Goal: Task Accomplishment & Management: Manage account settings

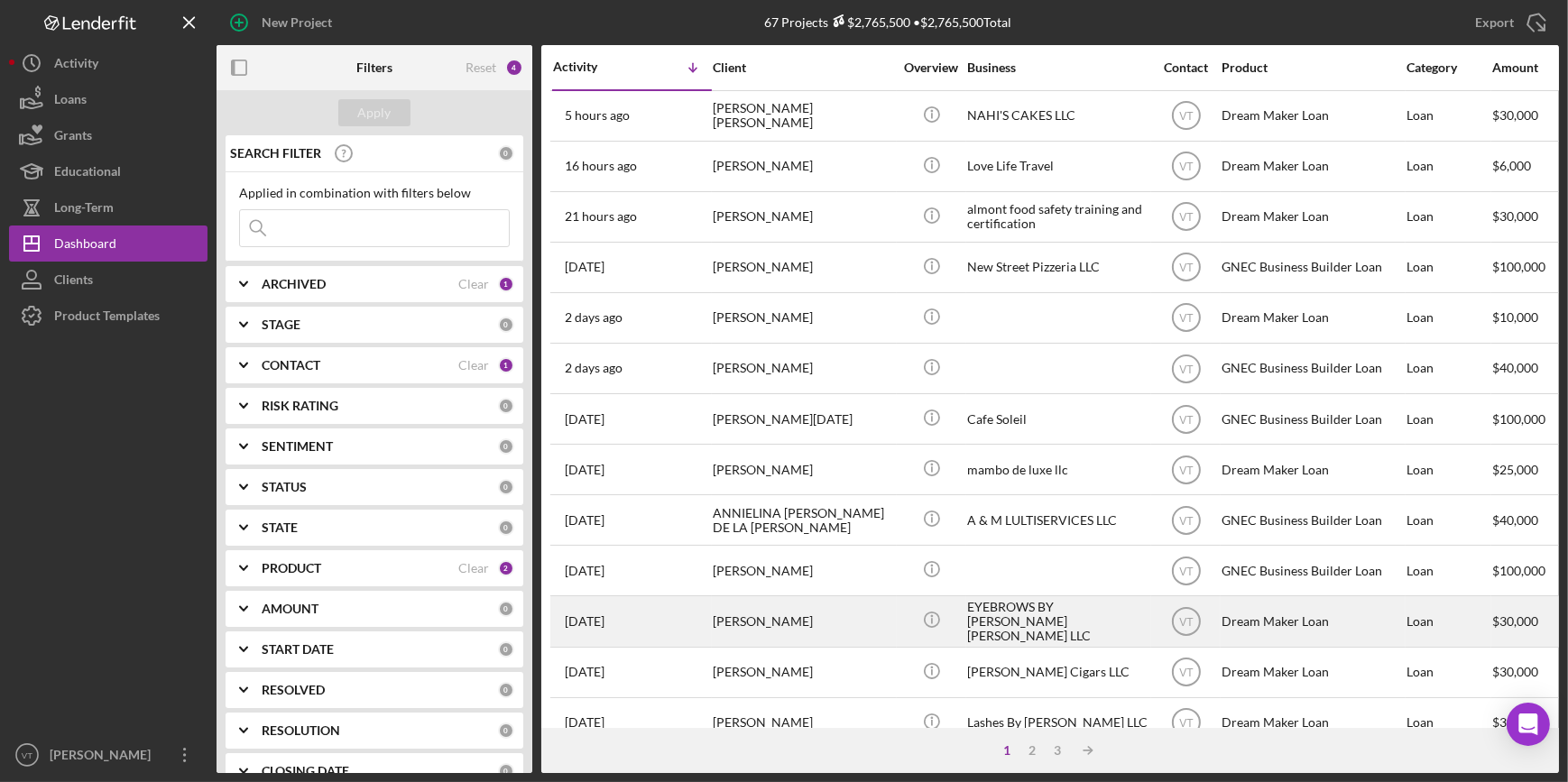
click at [750, 613] on div "[PERSON_NAME]" at bounding box center [803, 621] width 180 height 47
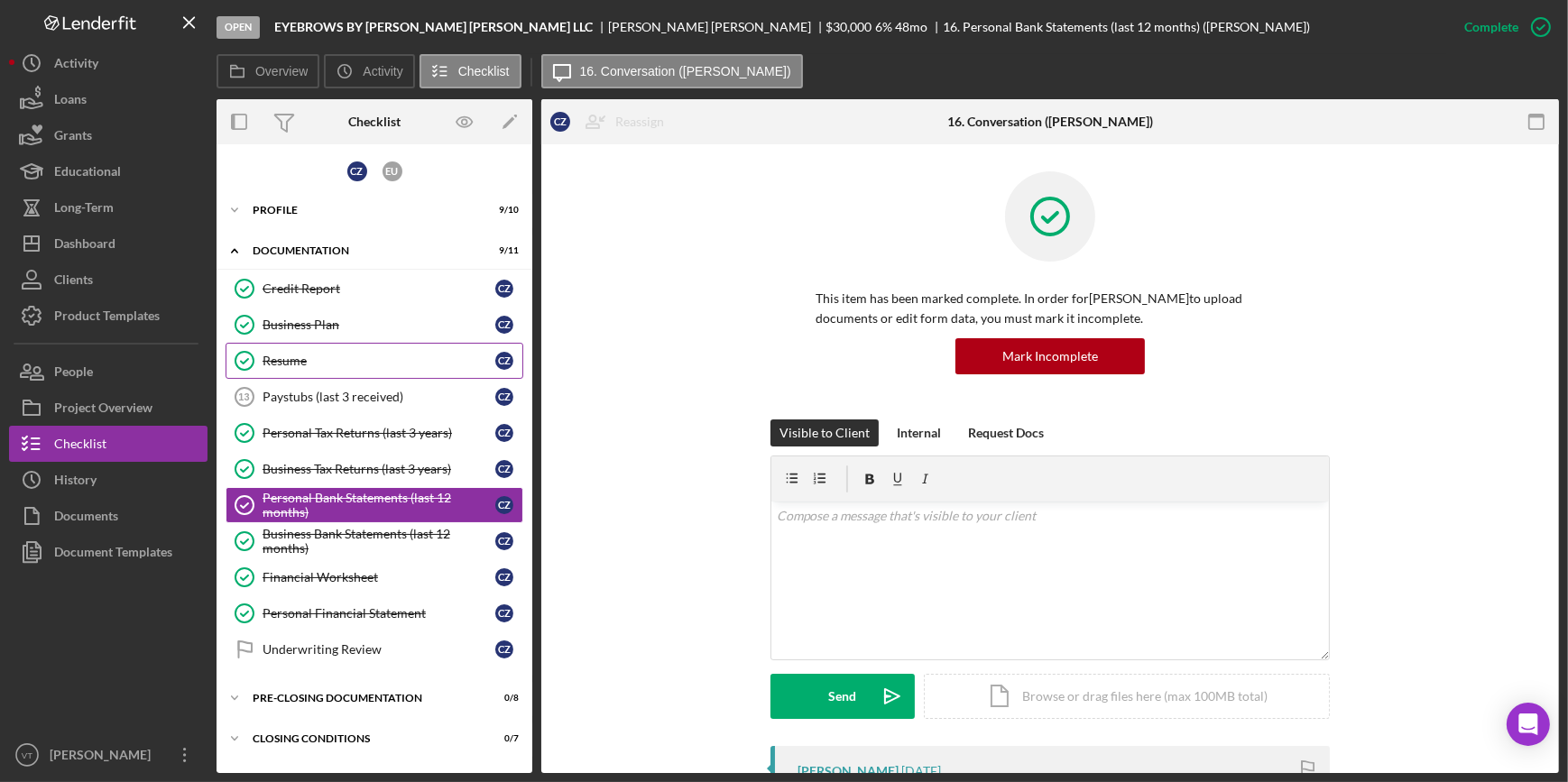
click at [297, 355] on div "Resume" at bounding box center [378, 361] width 232 height 15
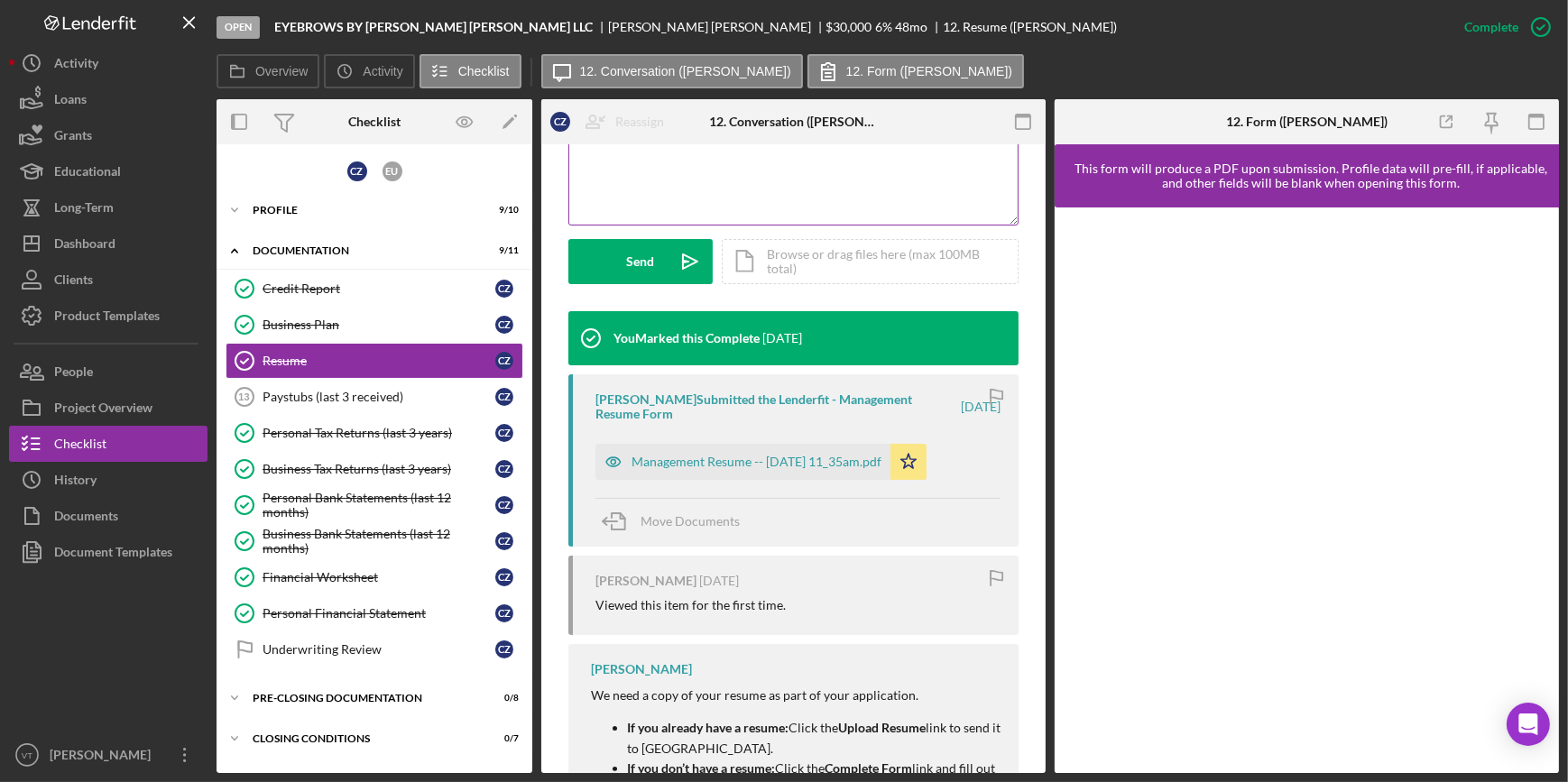
scroll to position [573, 0]
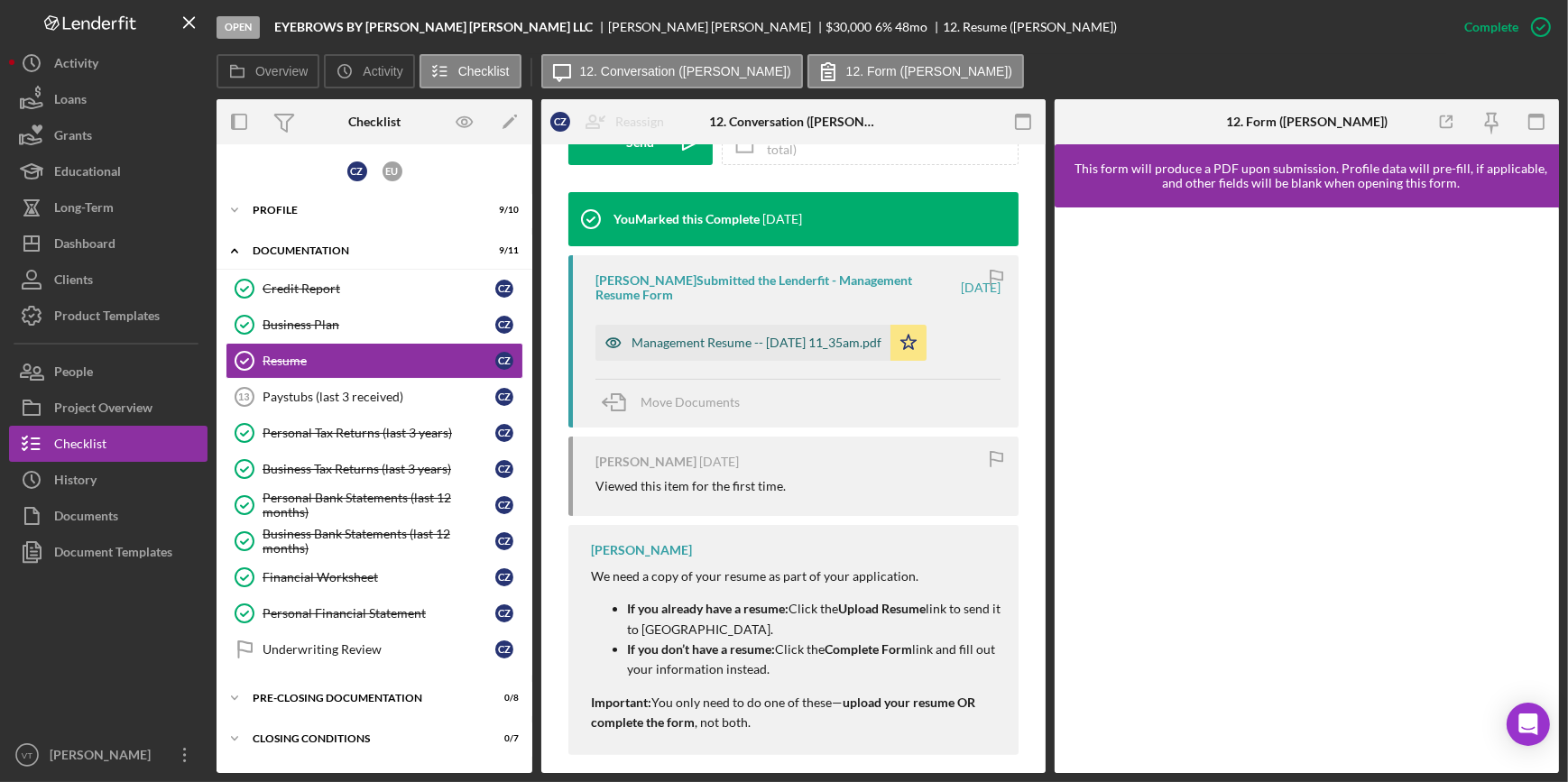
click at [694, 335] on div "Management Resume -- 2025-09-30 11_35am.pdf" at bounding box center [756, 342] width 250 height 15
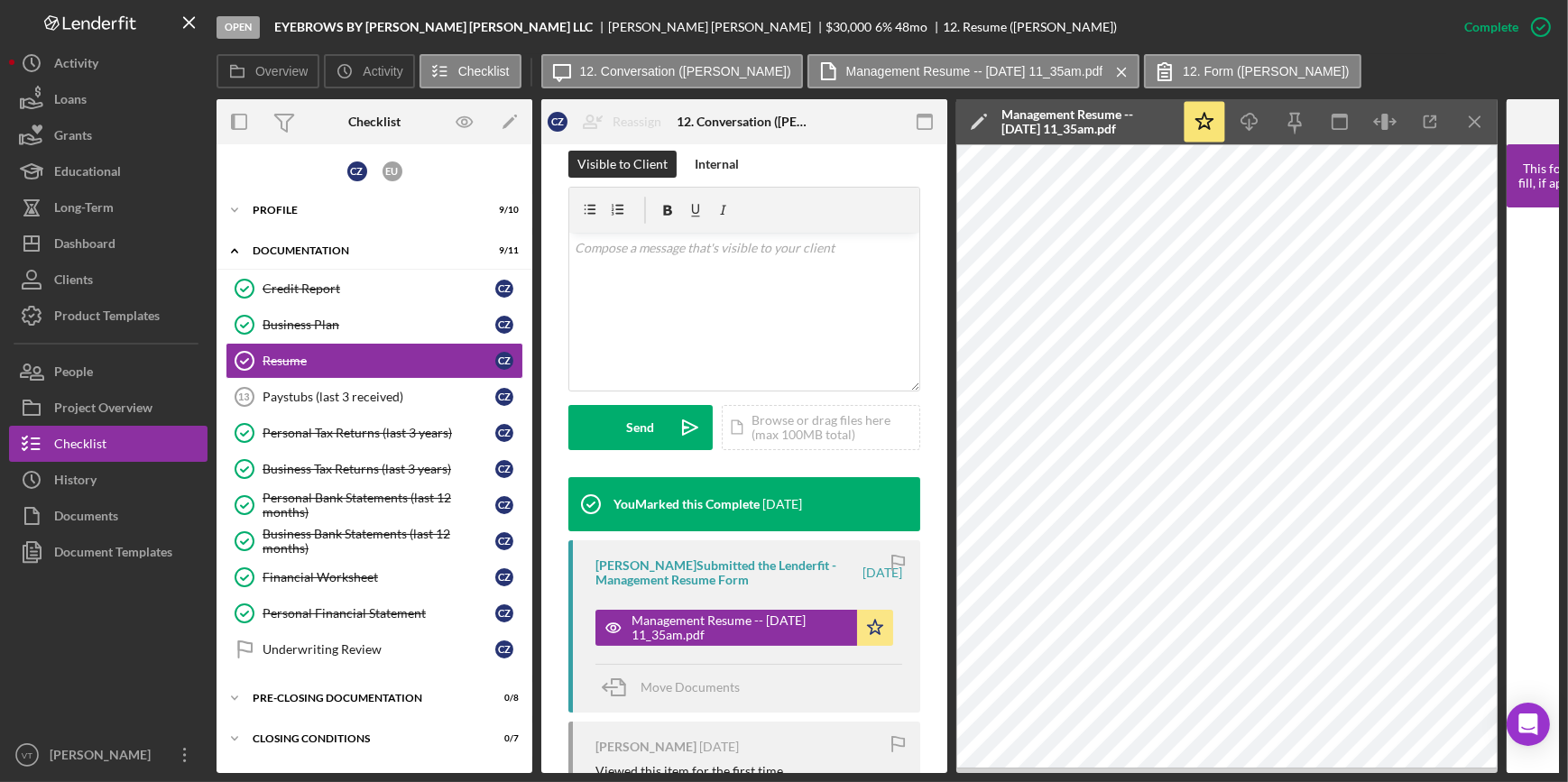
scroll to position [0, 0]
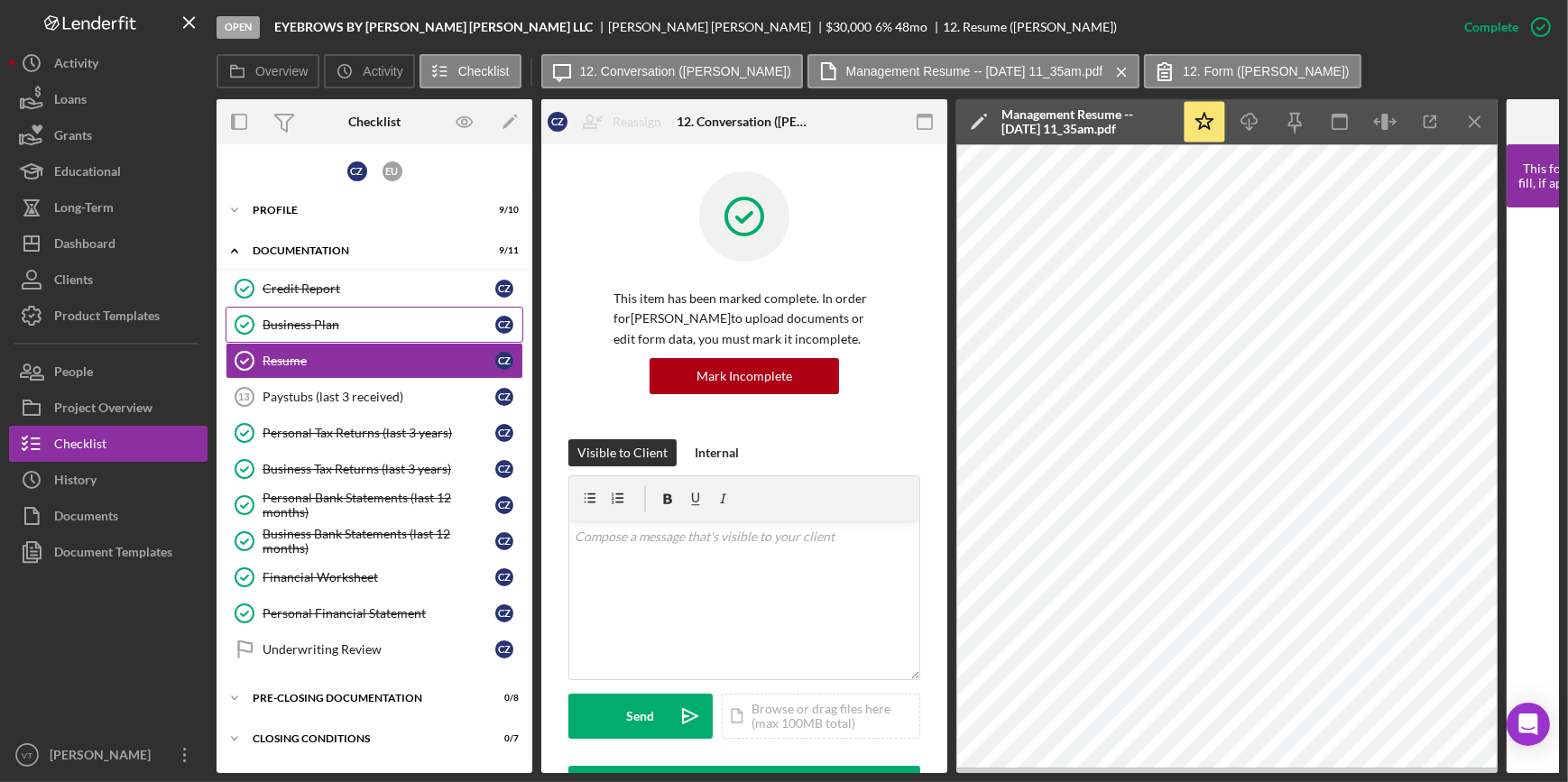
click at [316, 325] on div "Business Plan" at bounding box center [378, 324] width 232 height 15
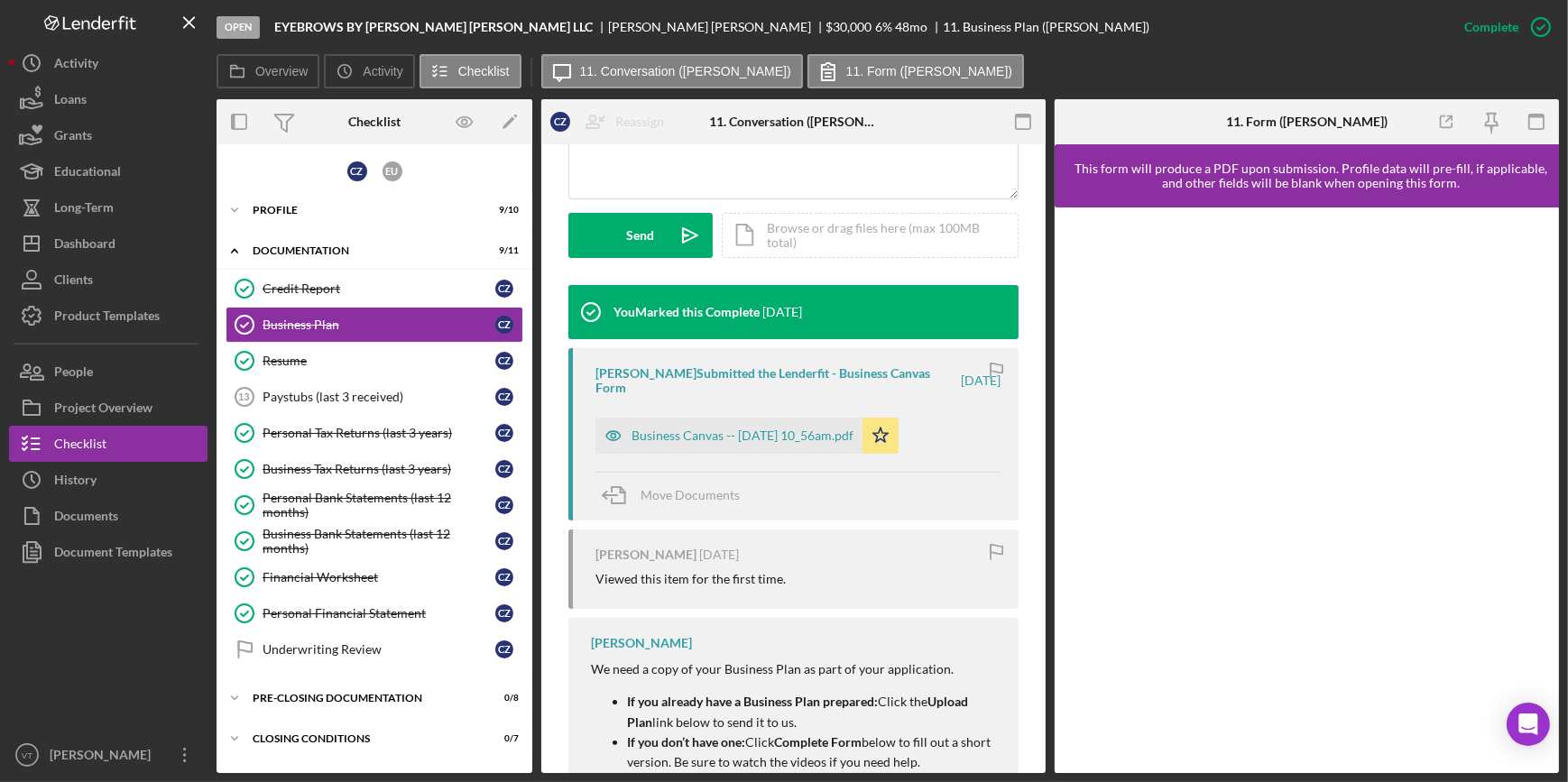
scroll to position [491, 0]
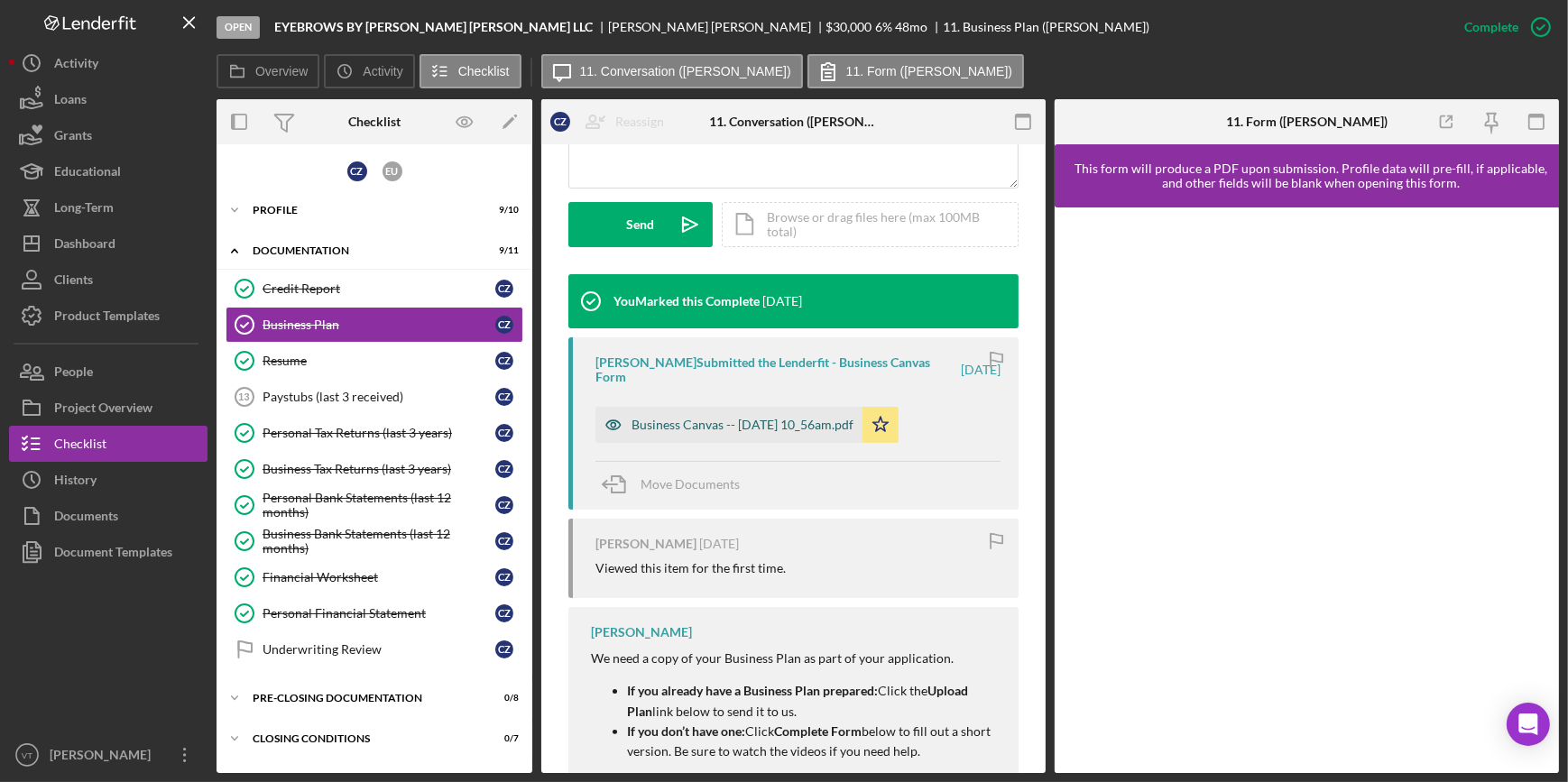
click at [745, 423] on div "Business Canvas -- 2025-09-30 10_56am.pdf" at bounding box center [742, 424] width 221 height 15
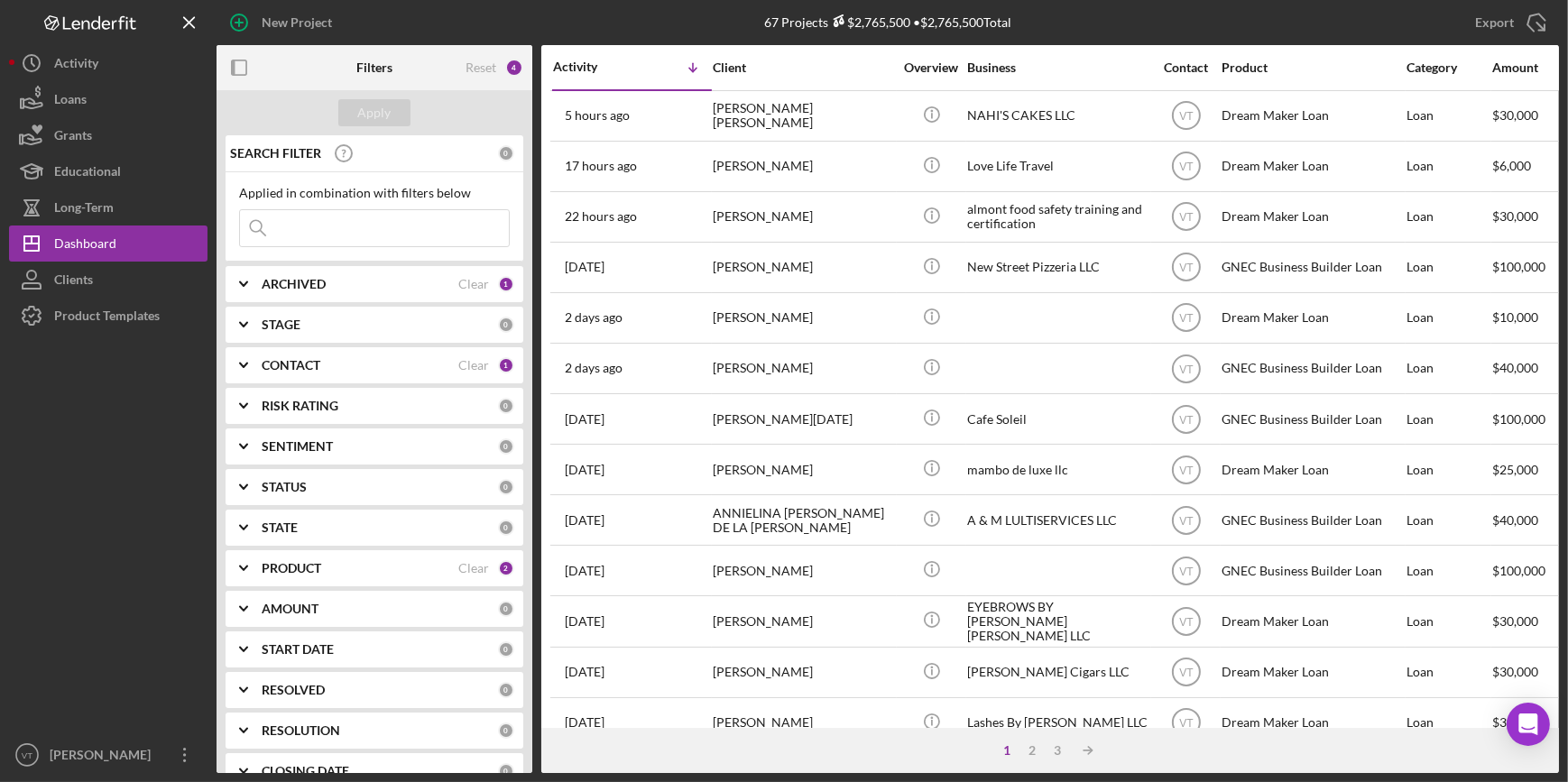
click at [276, 229] on input at bounding box center [375, 228] width 269 height 36
type input "[PERSON_NAME]"
click at [247, 283] on polyline at bounding box center [243, 285] width 7 height 4
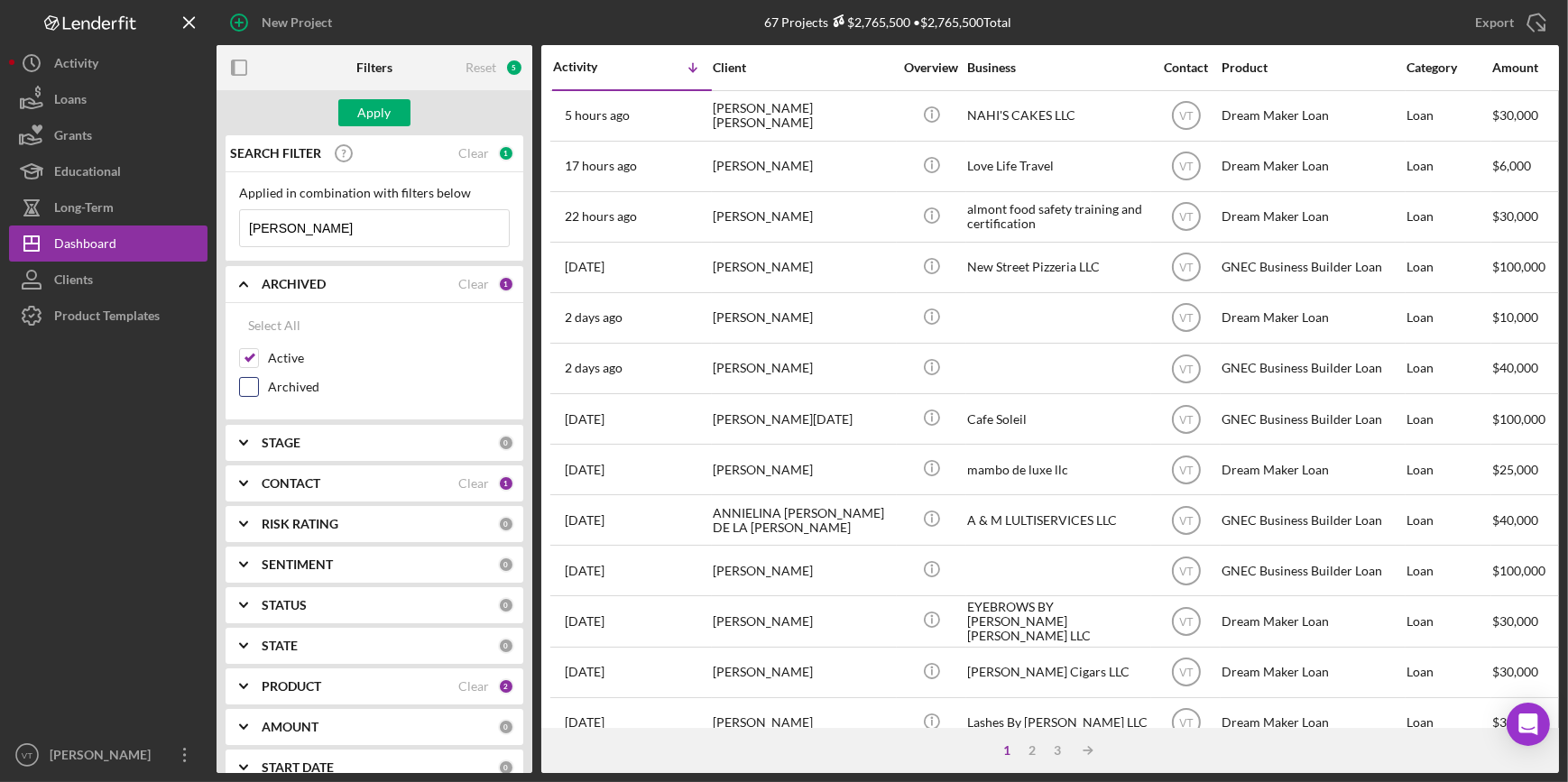
click at [251, 389] on input "Archived" at bounding box center [249, 387] width 18 height 18
checkbox input "true"
click at [360, 114] on div "Apply" at bounding box center [375, 112] width 34 height 27
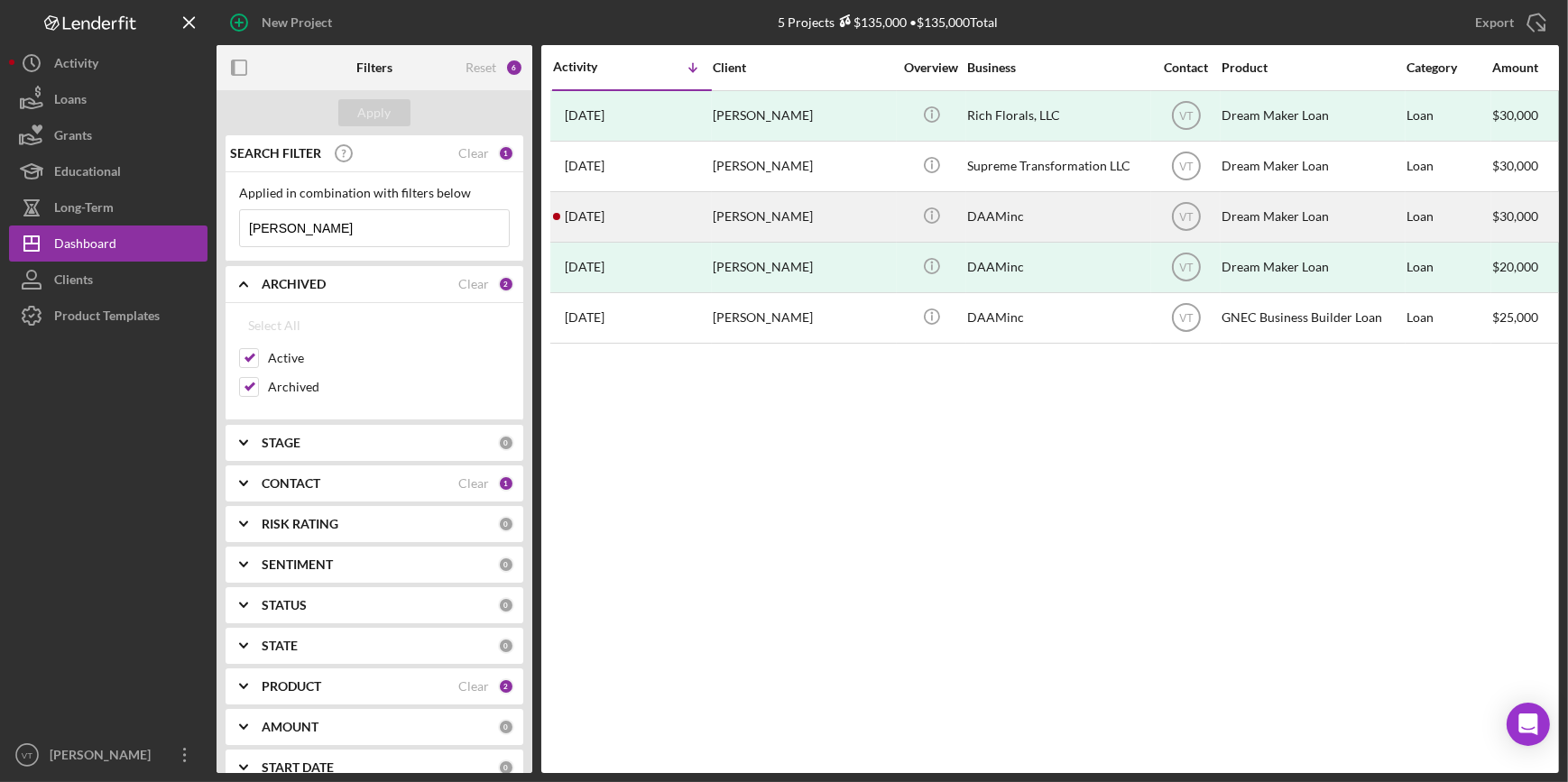
click at [782, 215] on div "[PERSON_NAME]" at bounding box center [803, 217] width 180 height 47
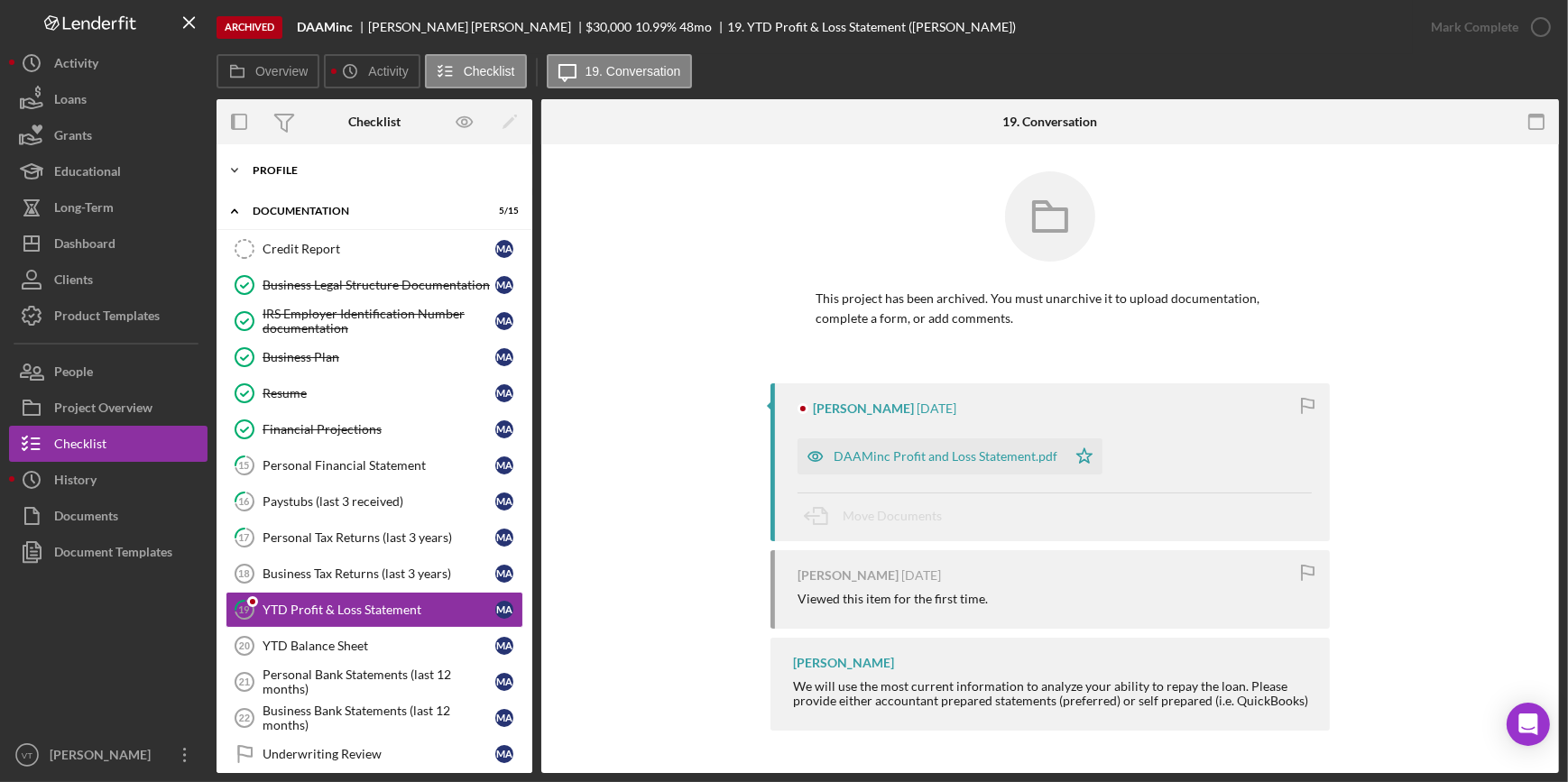
click at [223, 168] on icon "Icon/Expander" at bounding box center [234, 170] width 36 height 36
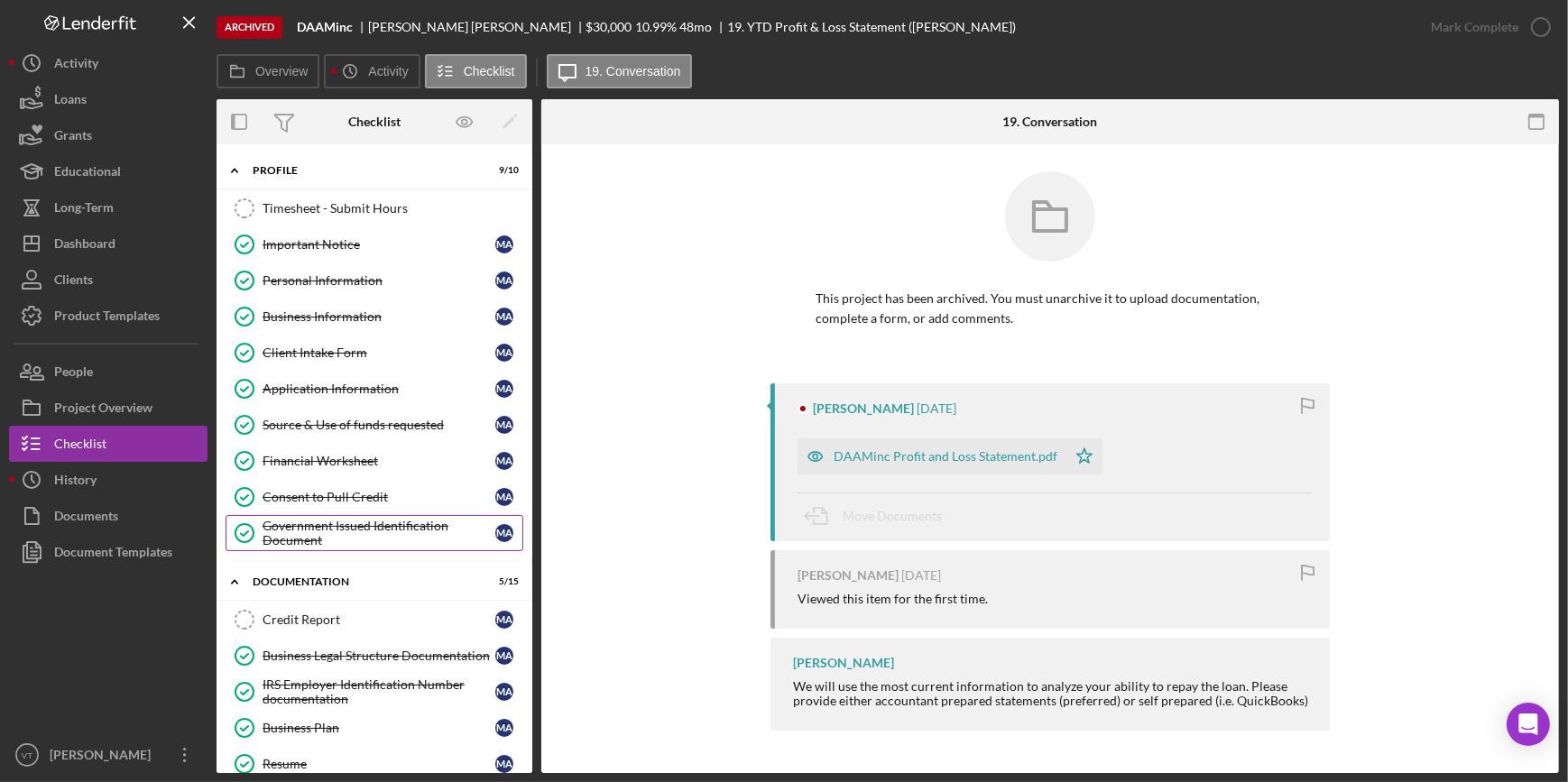
click at [325, 529] on div "Government Issued Identification Document" at bounding box center [378, 533] width 232 height 29
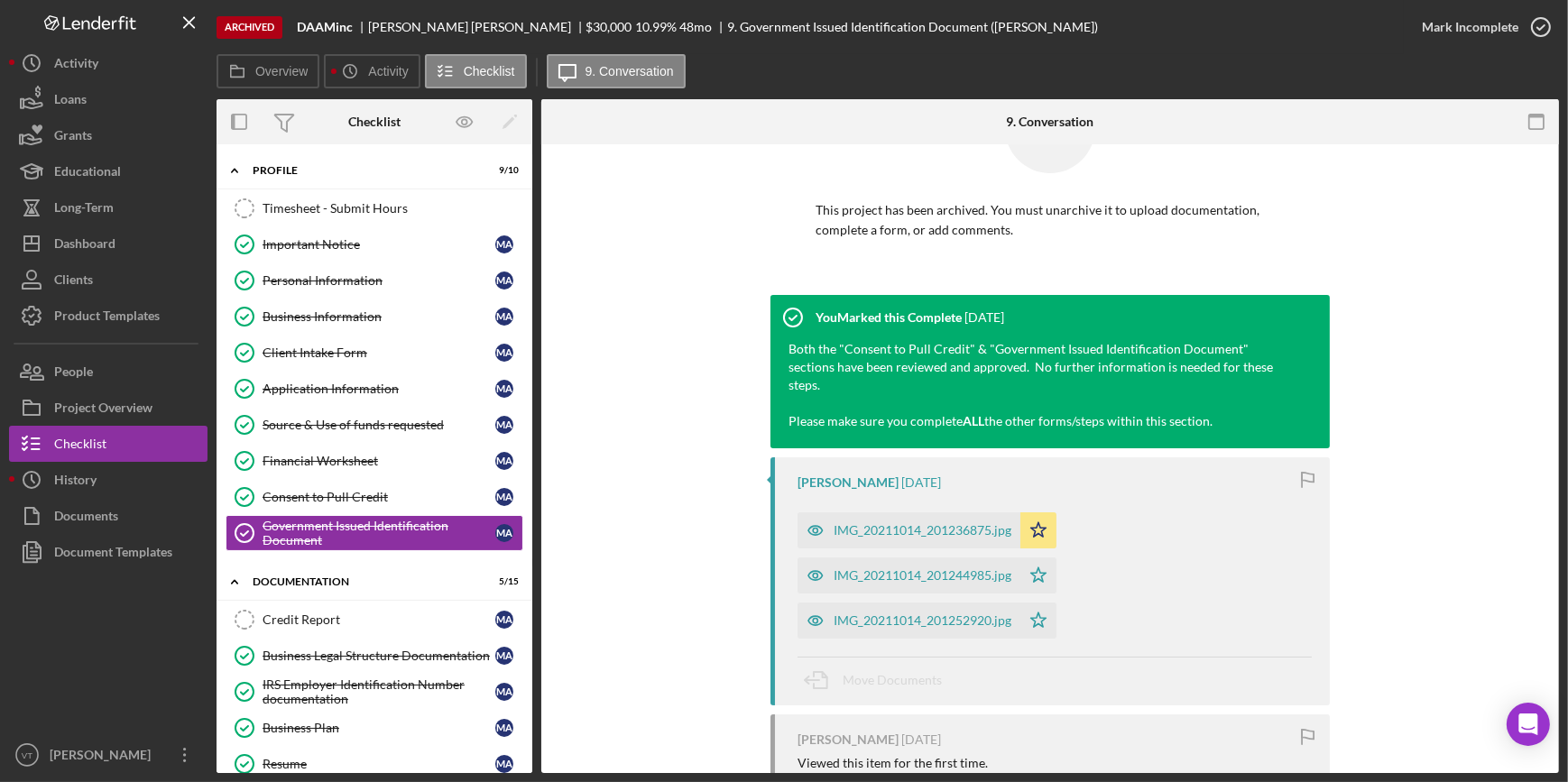
scroll to position [301, 0]
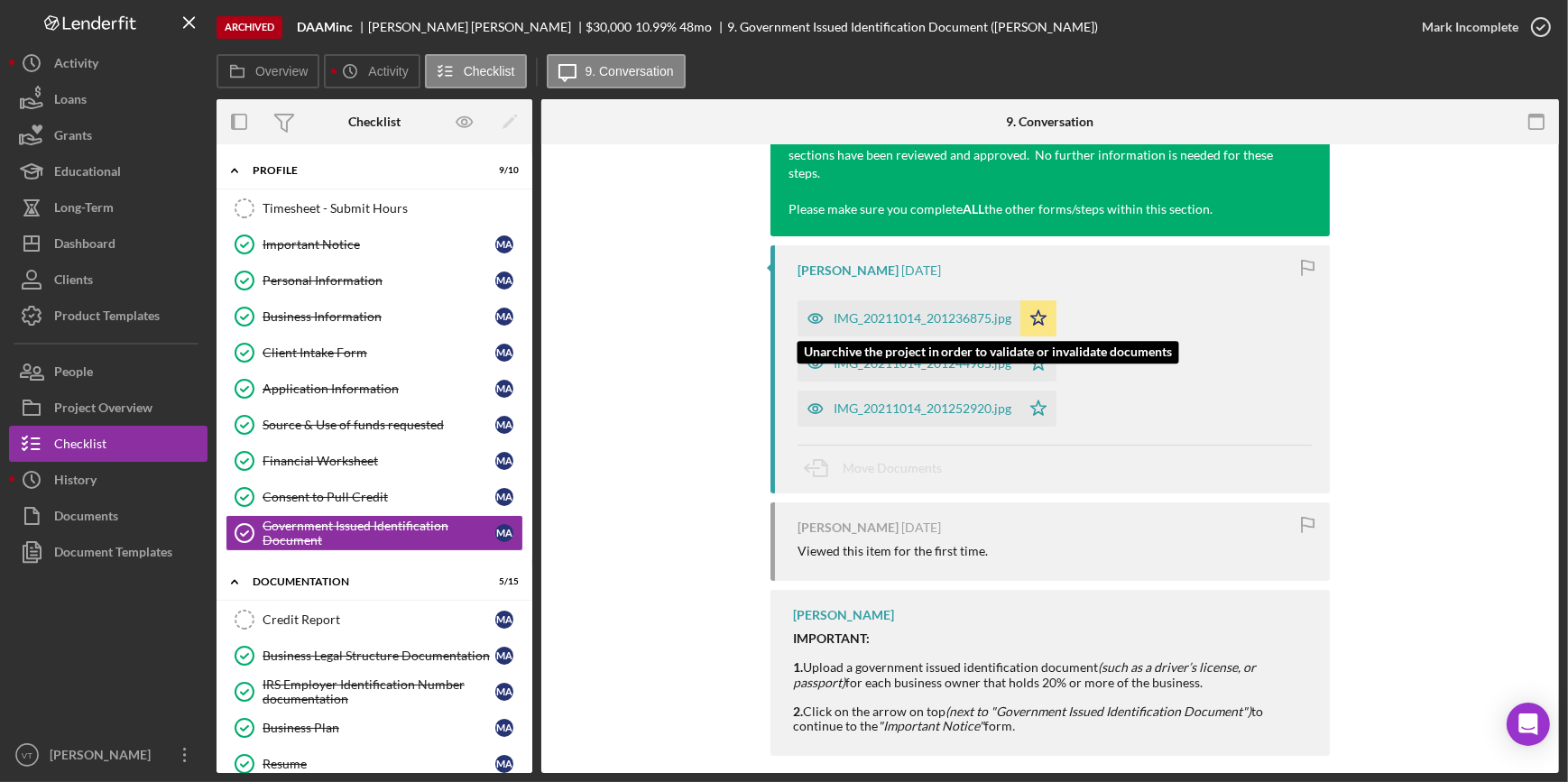
click at [889, 311] on div "IMG_20211014_201236875.jpg" at bounding box center [922, 318] width 178 height 15
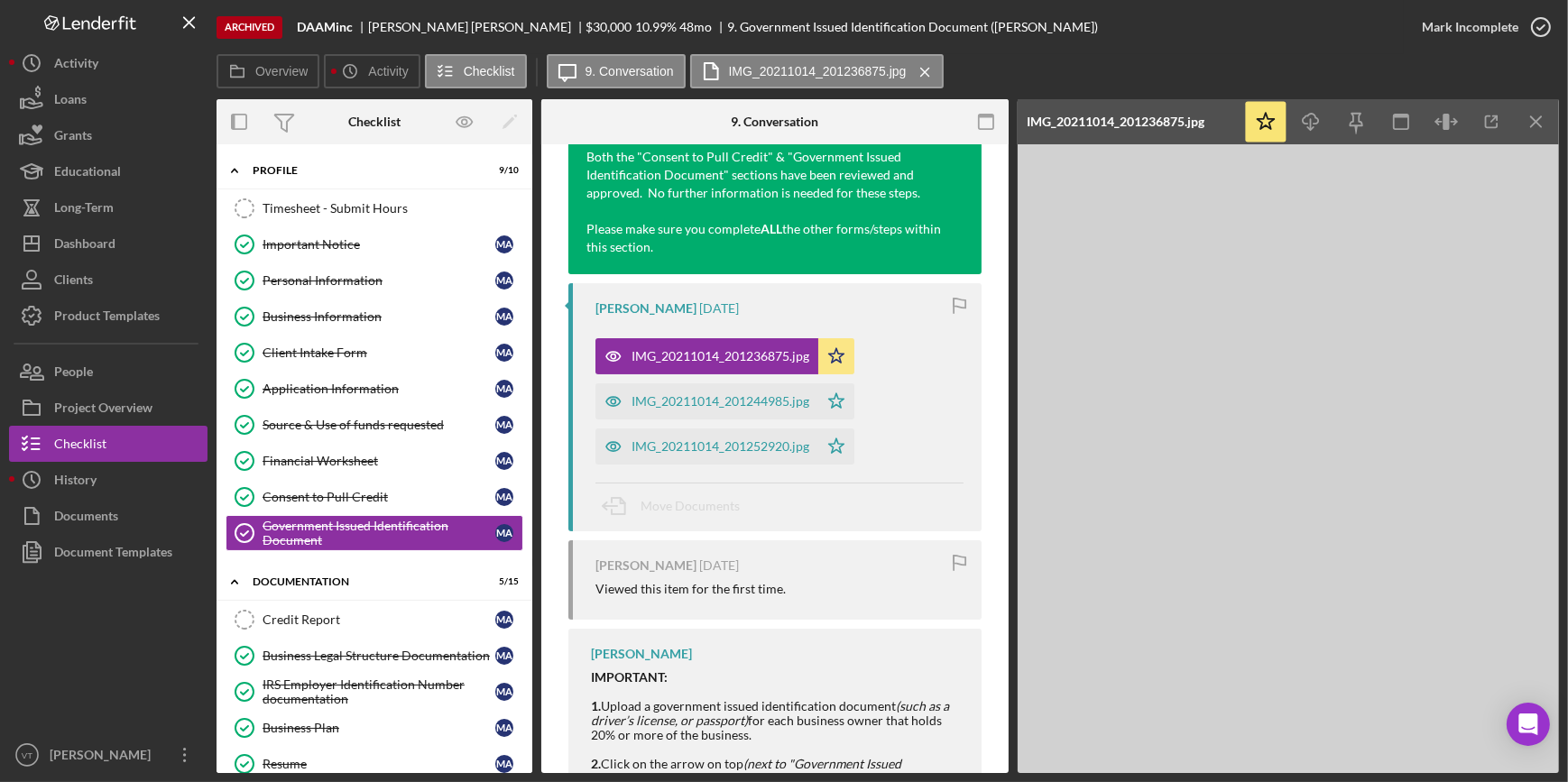
scroll to position [321, 0]
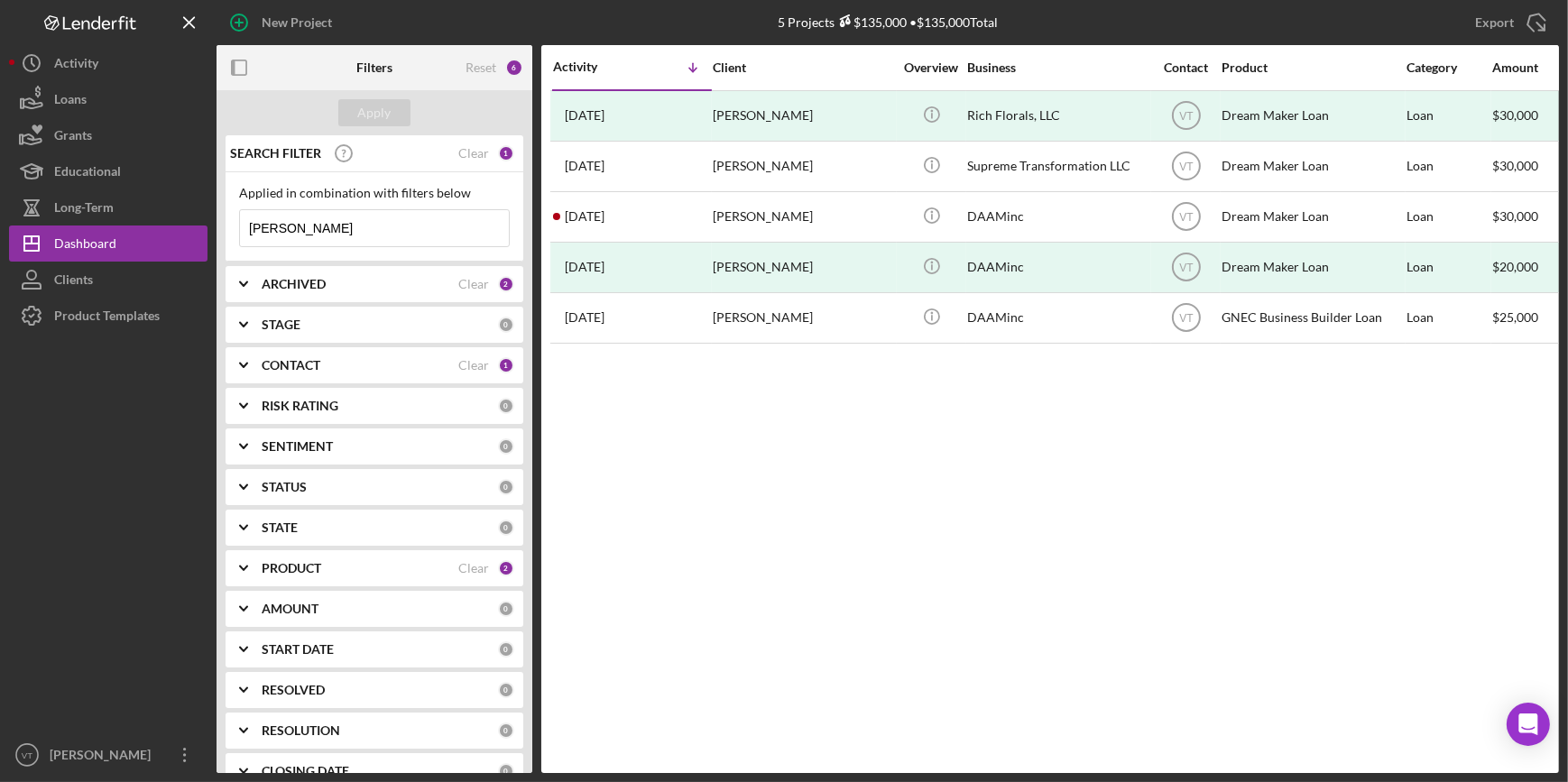
click at [243, 281] on icon "Icon/Expander" at bounding box center [244, 285] width 45 height 45
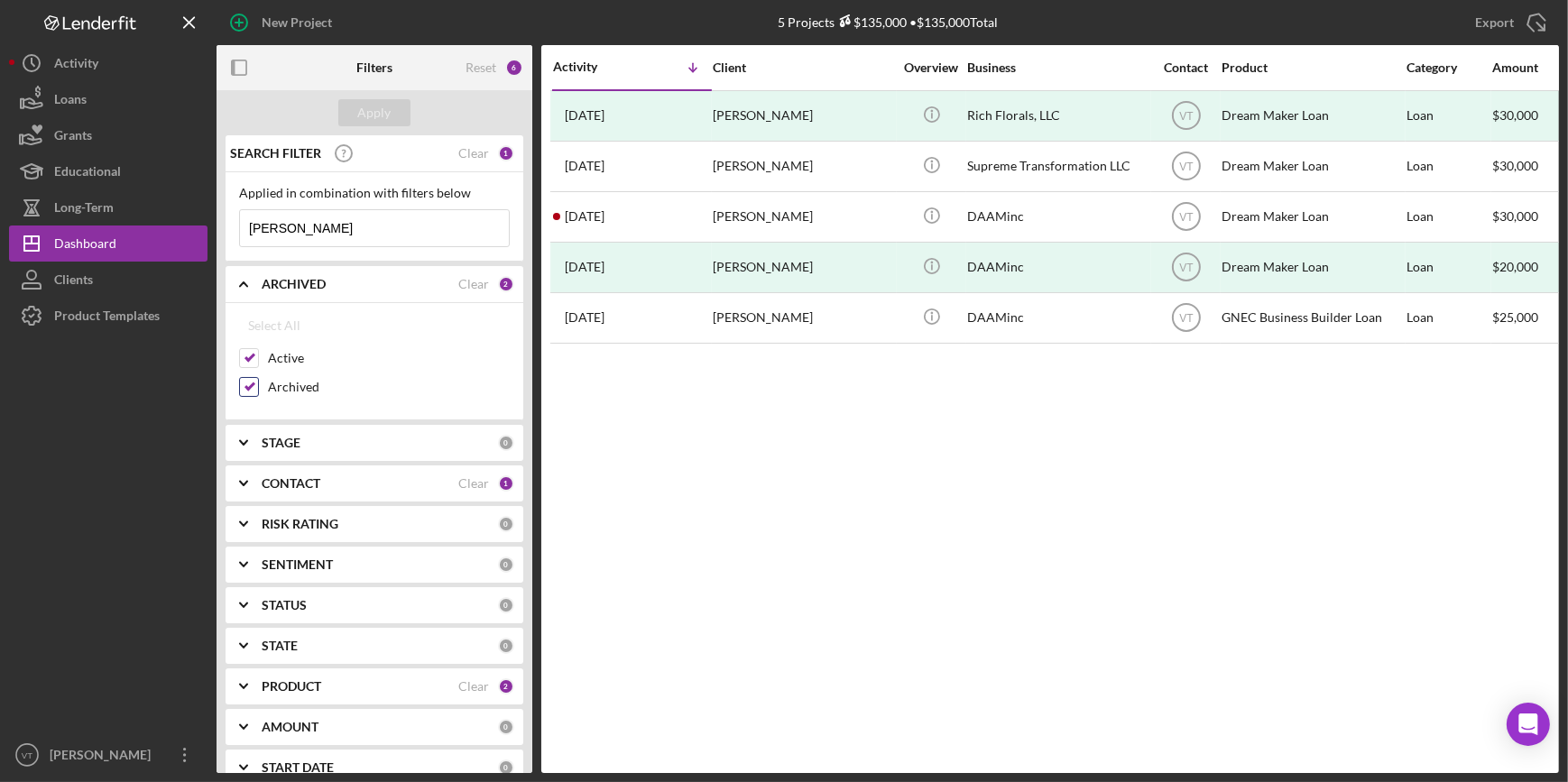
click at [252, 386] on input "Archived" at bounding box center [249, 387] width 18 height 18
checkbox input "false"
click at [479, 146] on div "Clear" at bounding box center [473, 153] width 31 height 15
click at [384, 118] on div "Apply" at bounding box center [375, 112] width 34 height 27
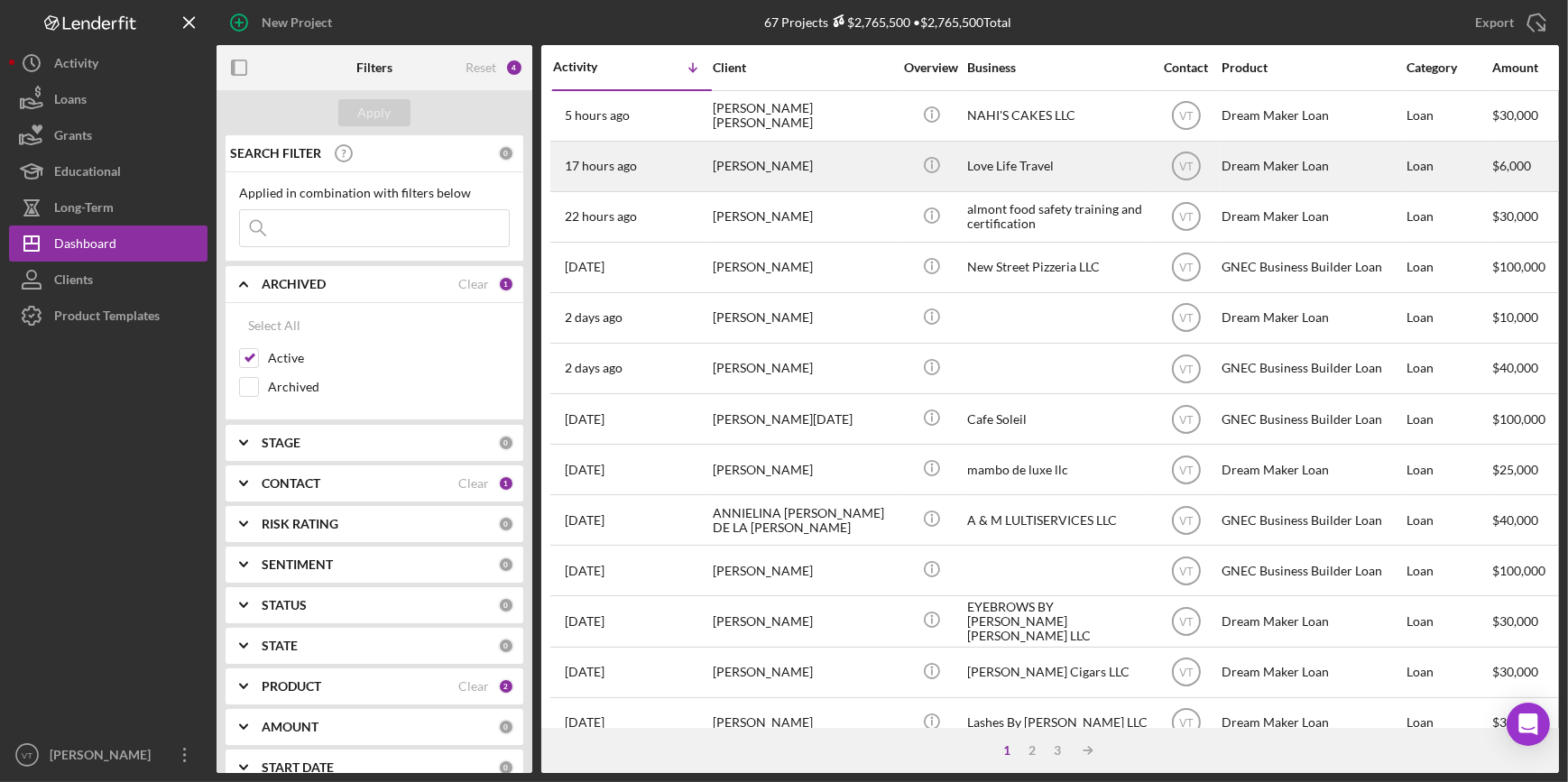
click at [754, 165] on div "[PERSON_NAME]" at bounding box center [803, 166] width 180 height 47
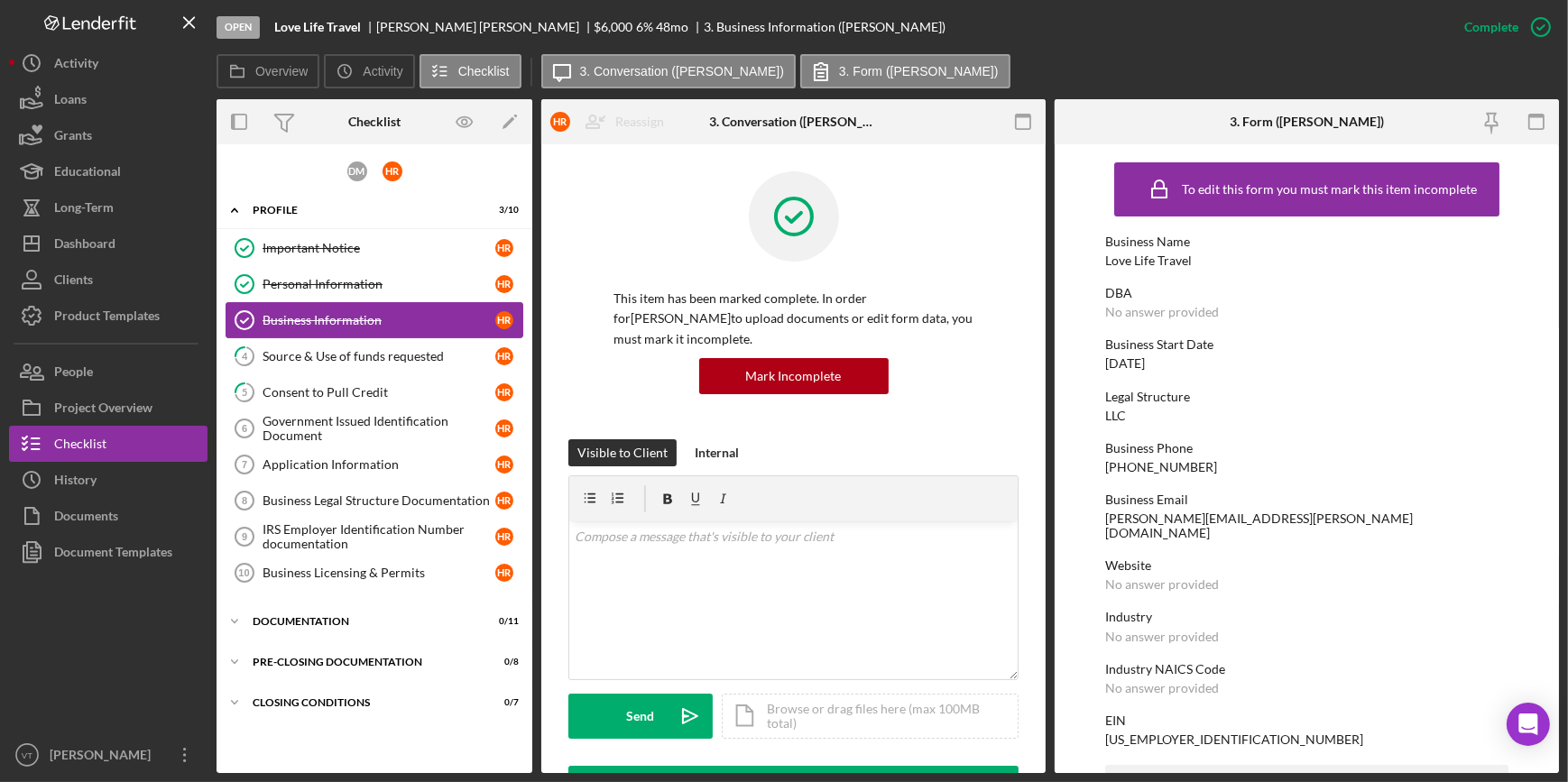
click at [408, 313] on div "Business Information" at bounding box center [378, 320] width 232 height 15
click at [379, 395] on div "Consent to Pull Credit" at bounding box center [378, 392] width 232 height 15
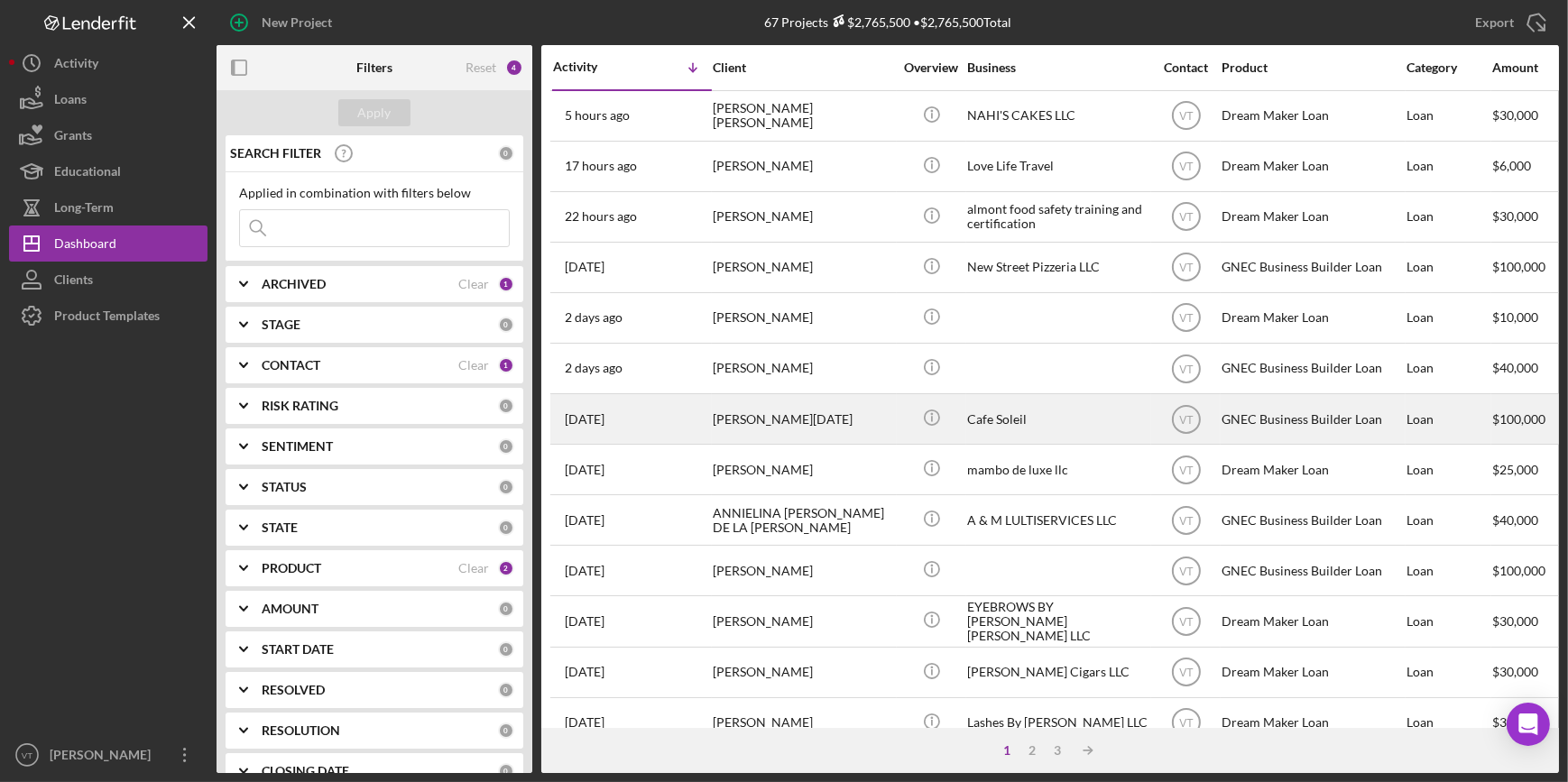
click at [830, 406] on div "[PERSON_NAME][DATE]" at bounding box center [803, 419] width 180 height 47
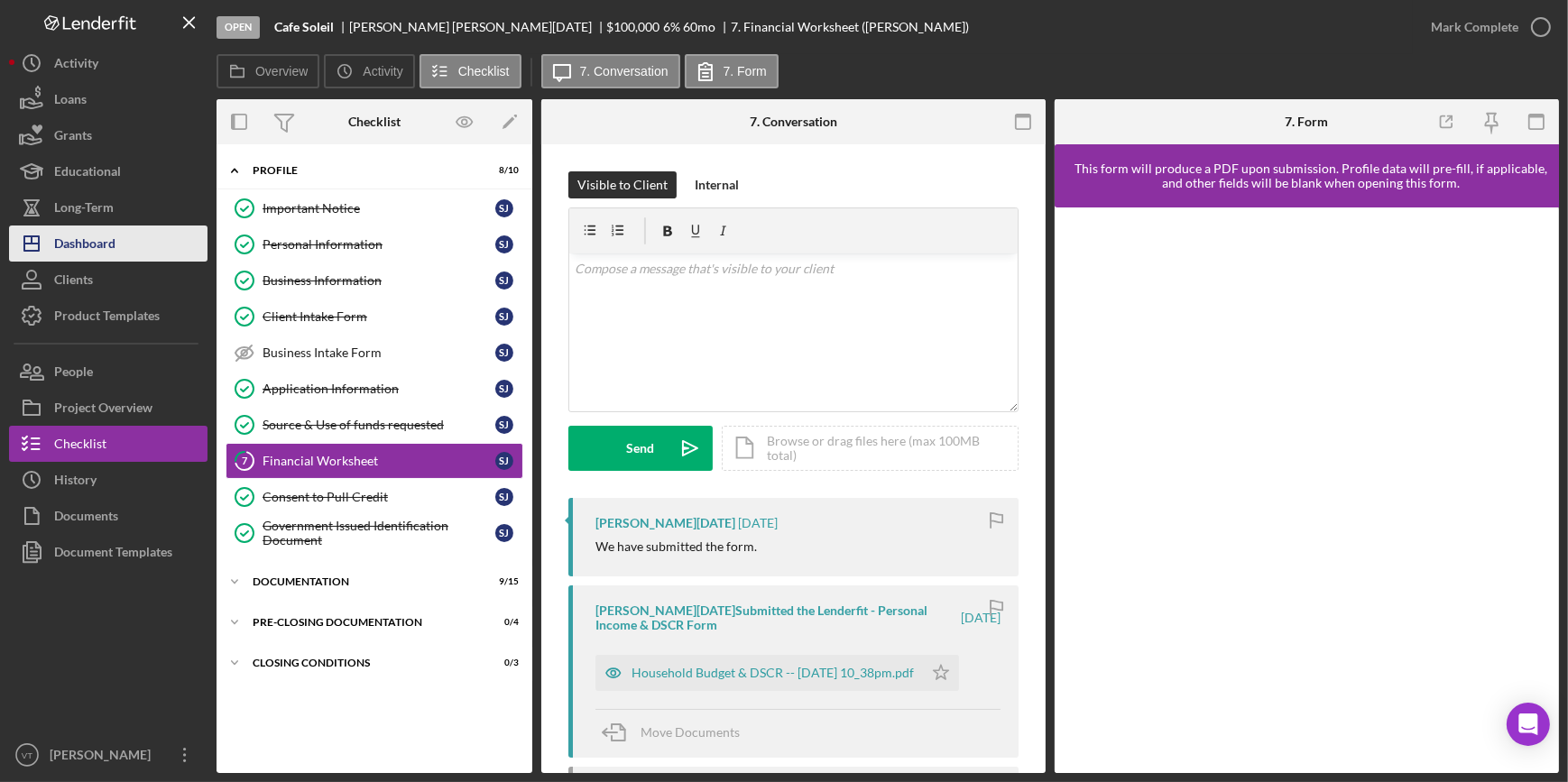
click at [104, 248] on div "Dashboard" at bounding box center [85, 245] width 61 height 41
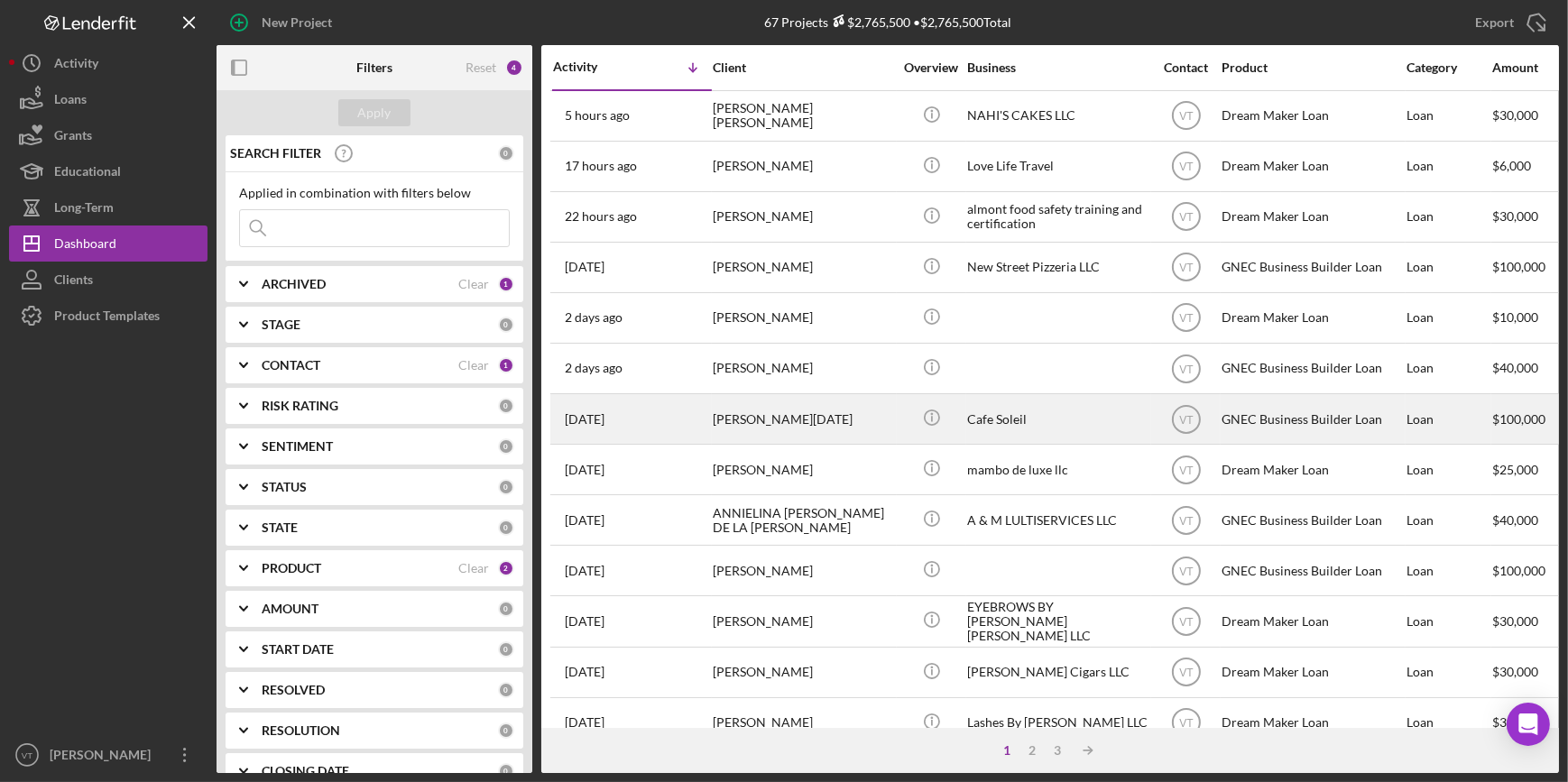
click at [684, 406] on div "3 days ago Shirlene Jean-Toussaint" at bounding box center [632, 419] width 158 height 47
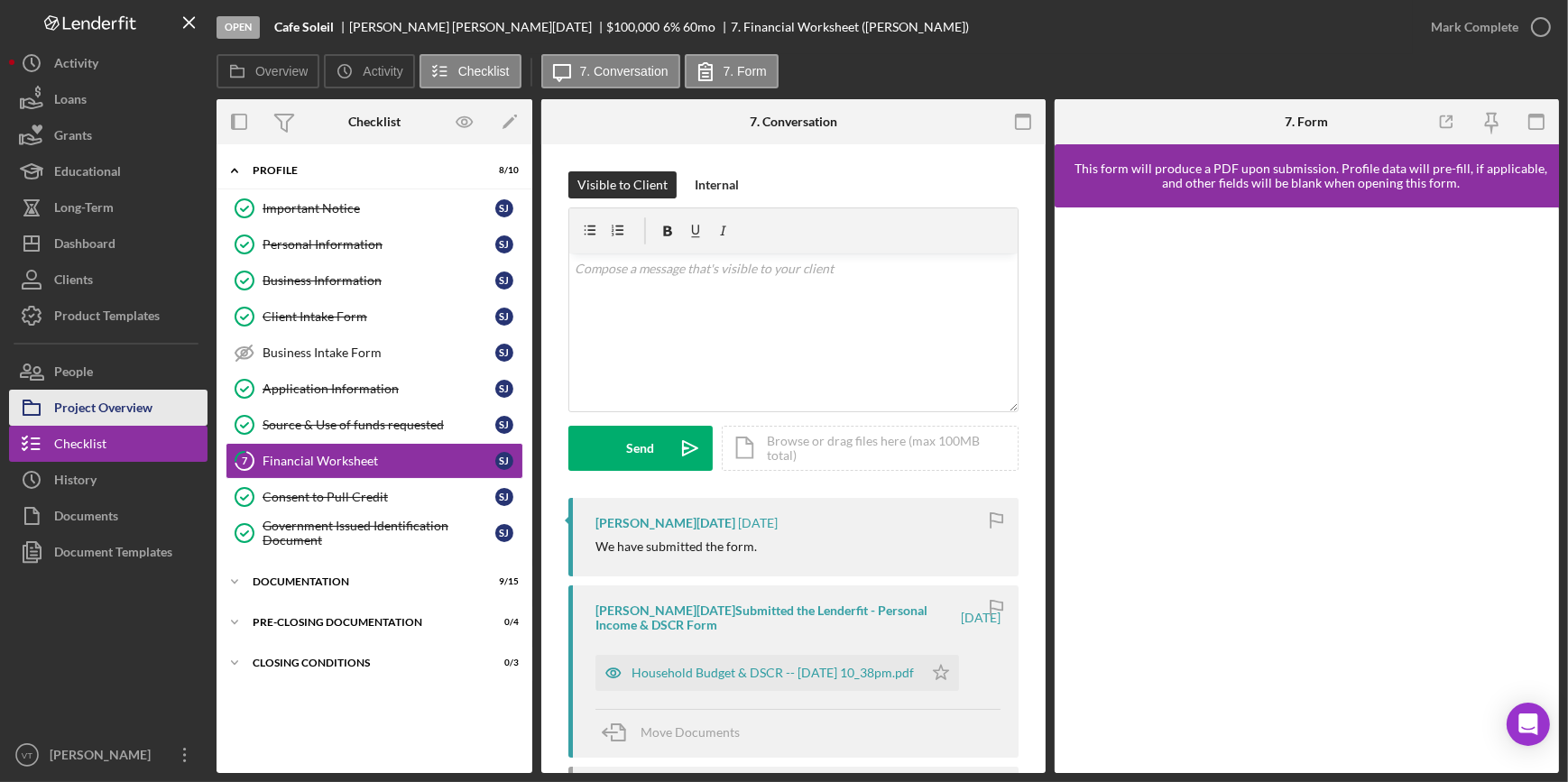
click at [141, 412] on div "Project Overview" at bounding box center [103, 409] width 98 height 41
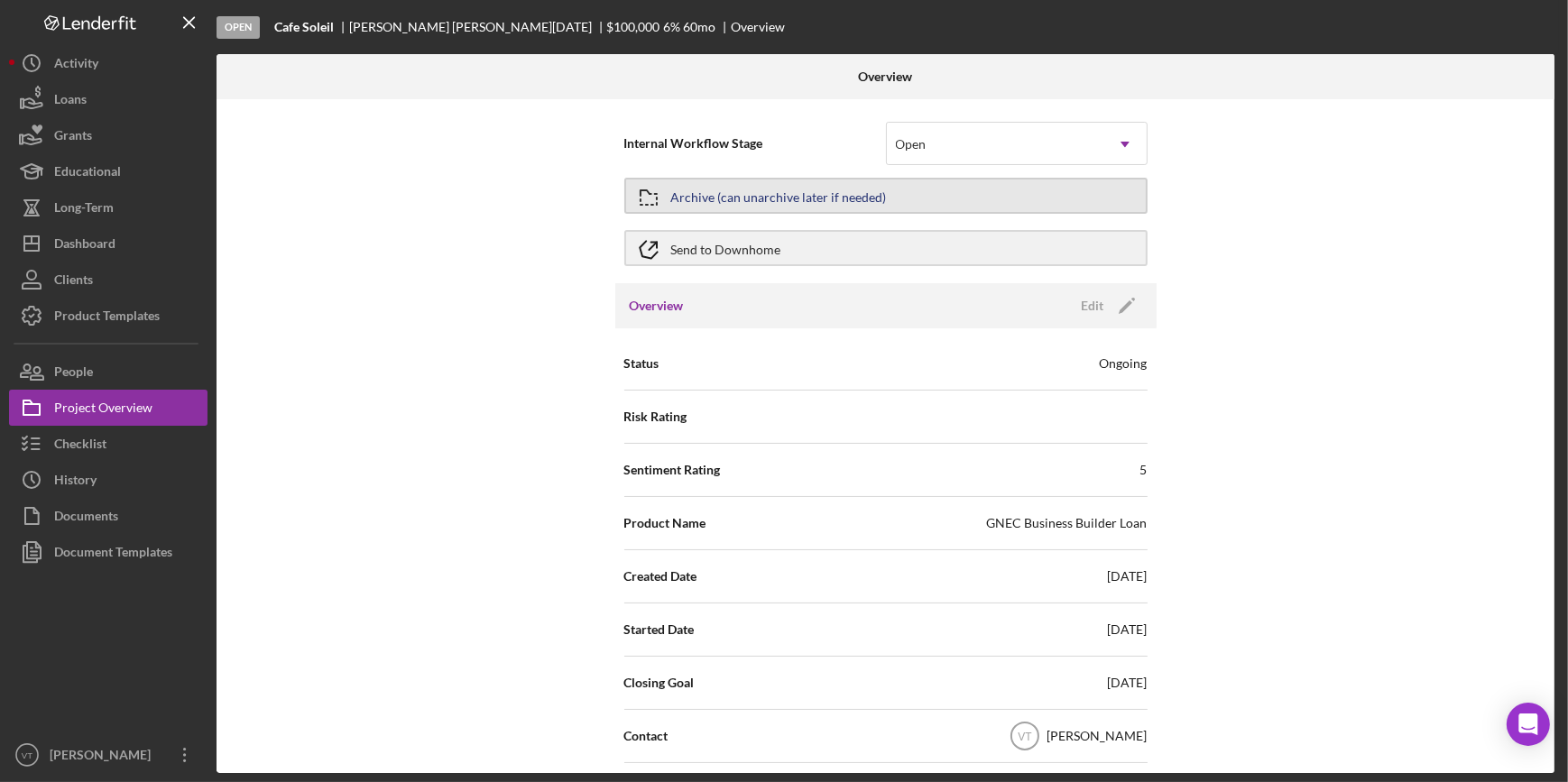
click at [1110, 198] on button "Archive (can unarchive later if needed)" at bounding box center [885, 196] width 523 height 36
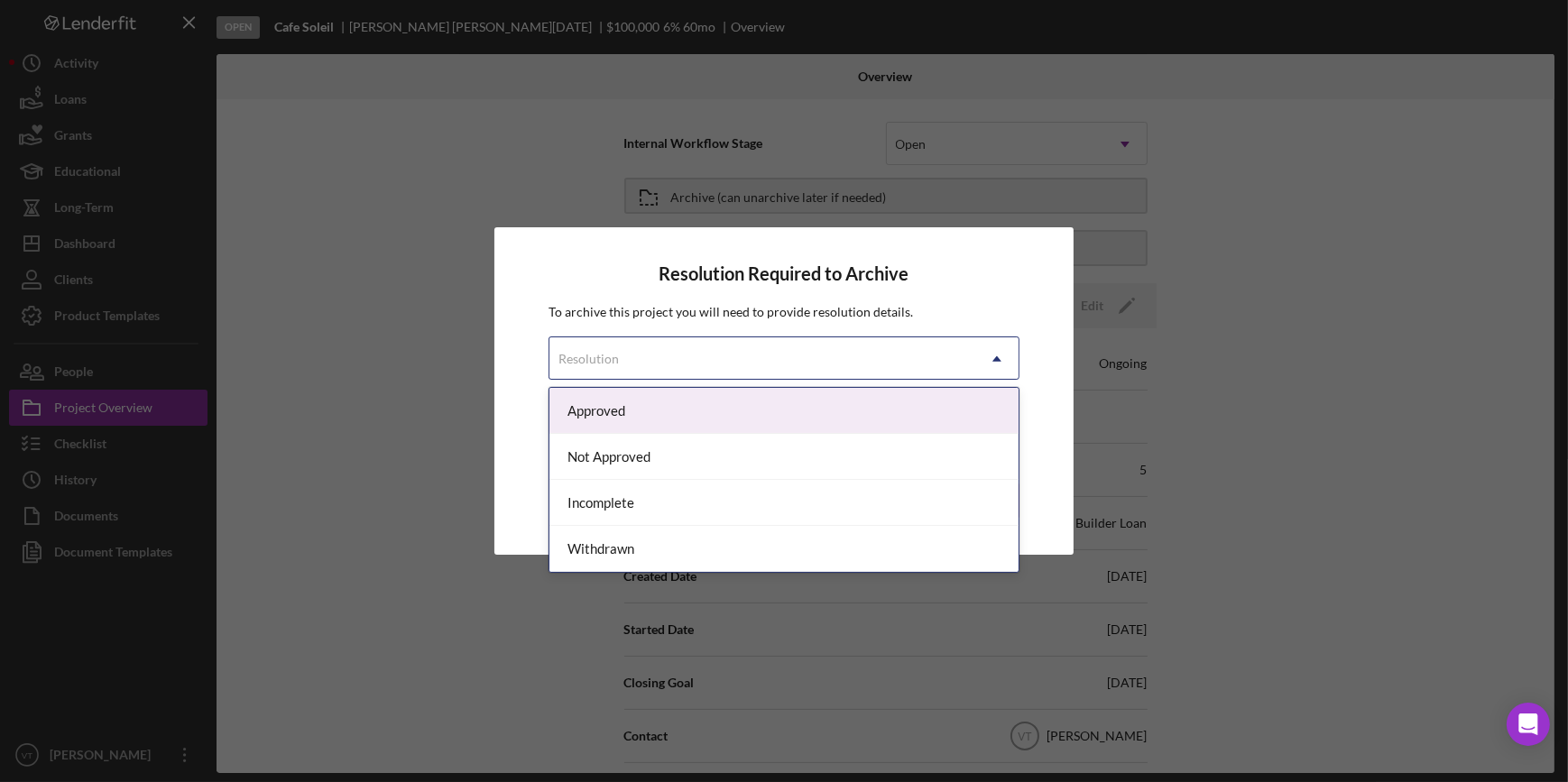
click at [952, 365] on div "Resolution" at bounding box center [762, 359] width 425 height 42
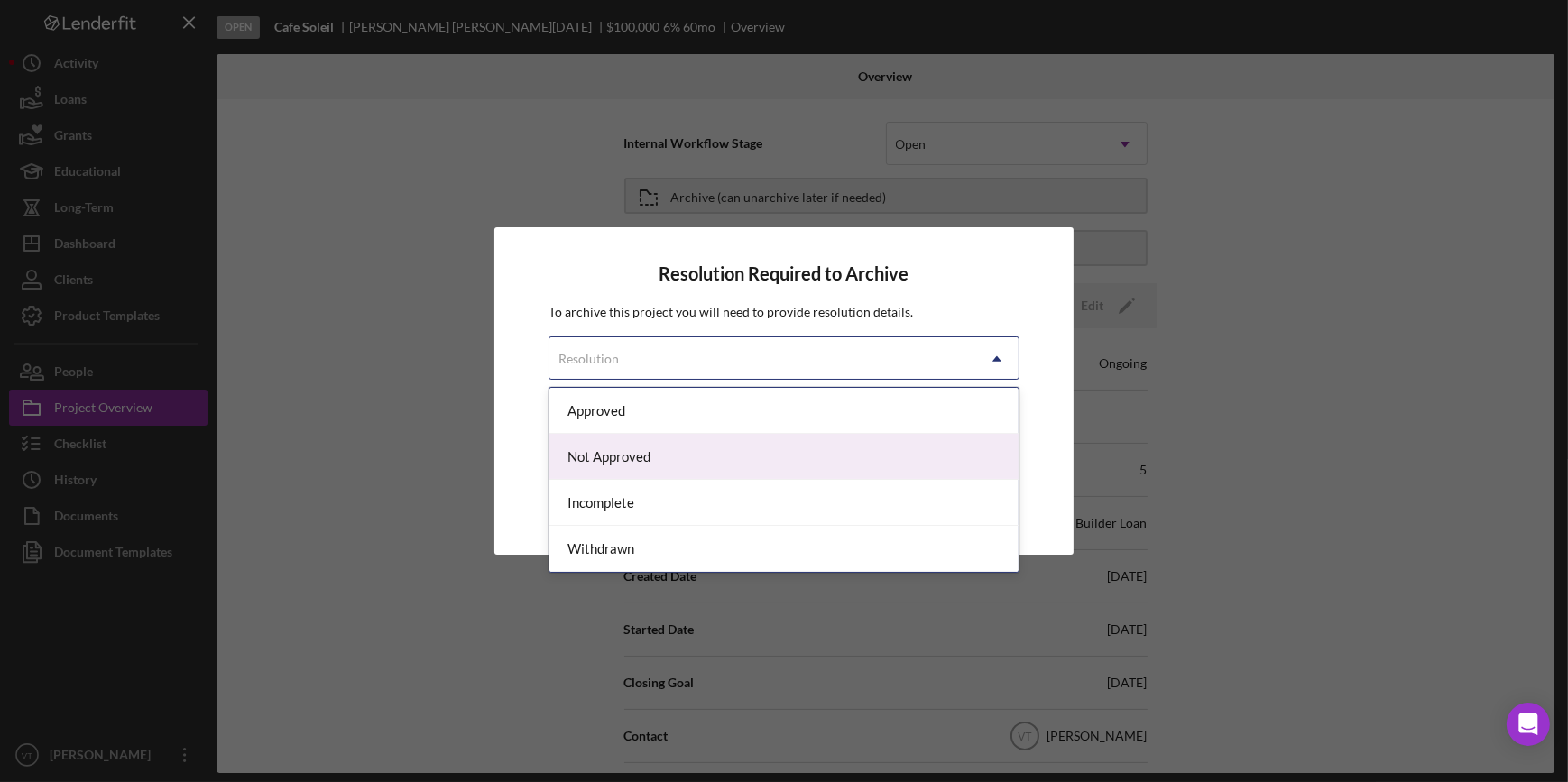
click at [885, 469] on div "Not Approved" at bounding box center [783, 457] width 468 height 46
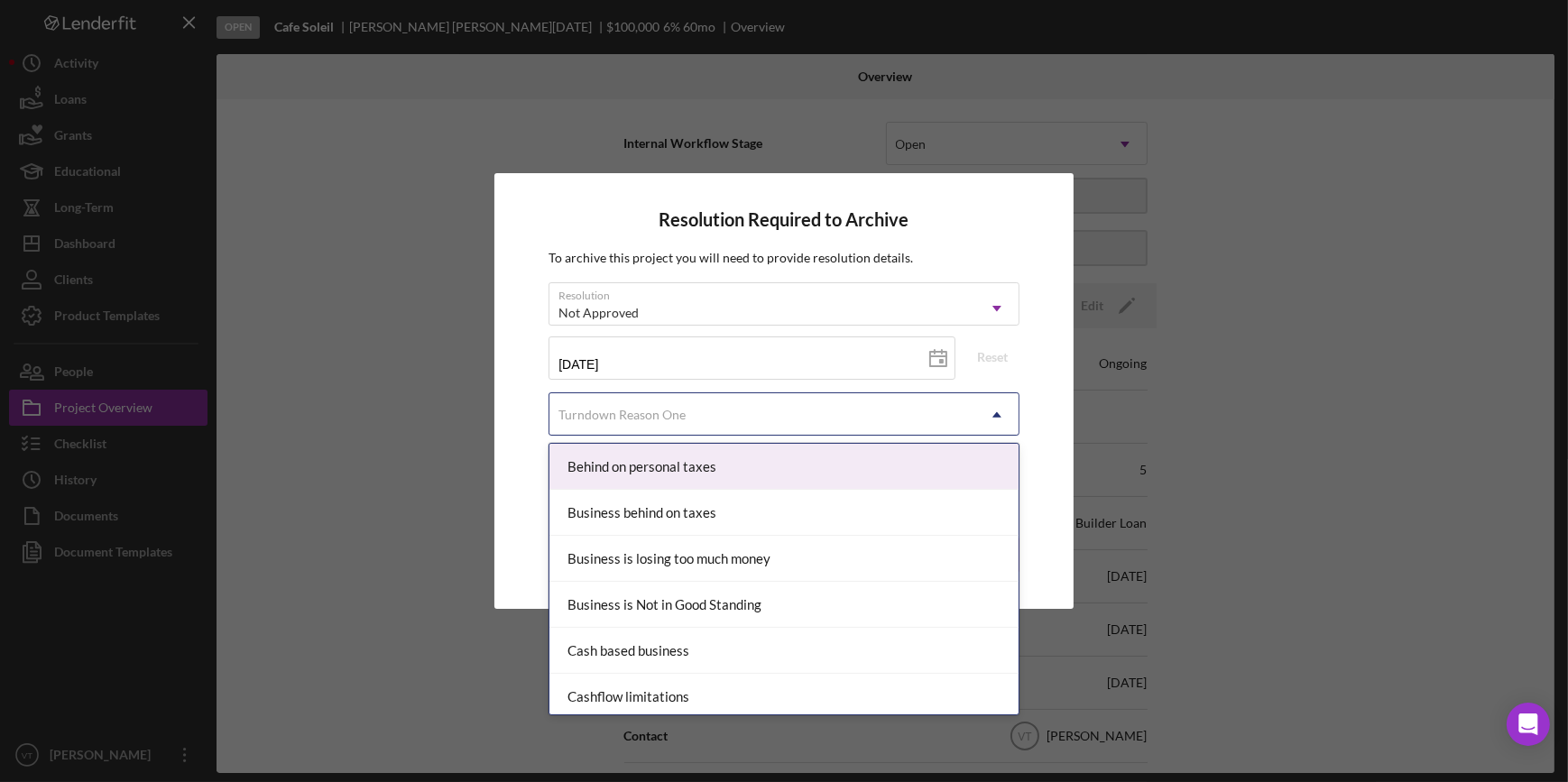
click at [856, 400] on div "Turndown Reason One" at bounding box center [762, 415] width 425 height 42
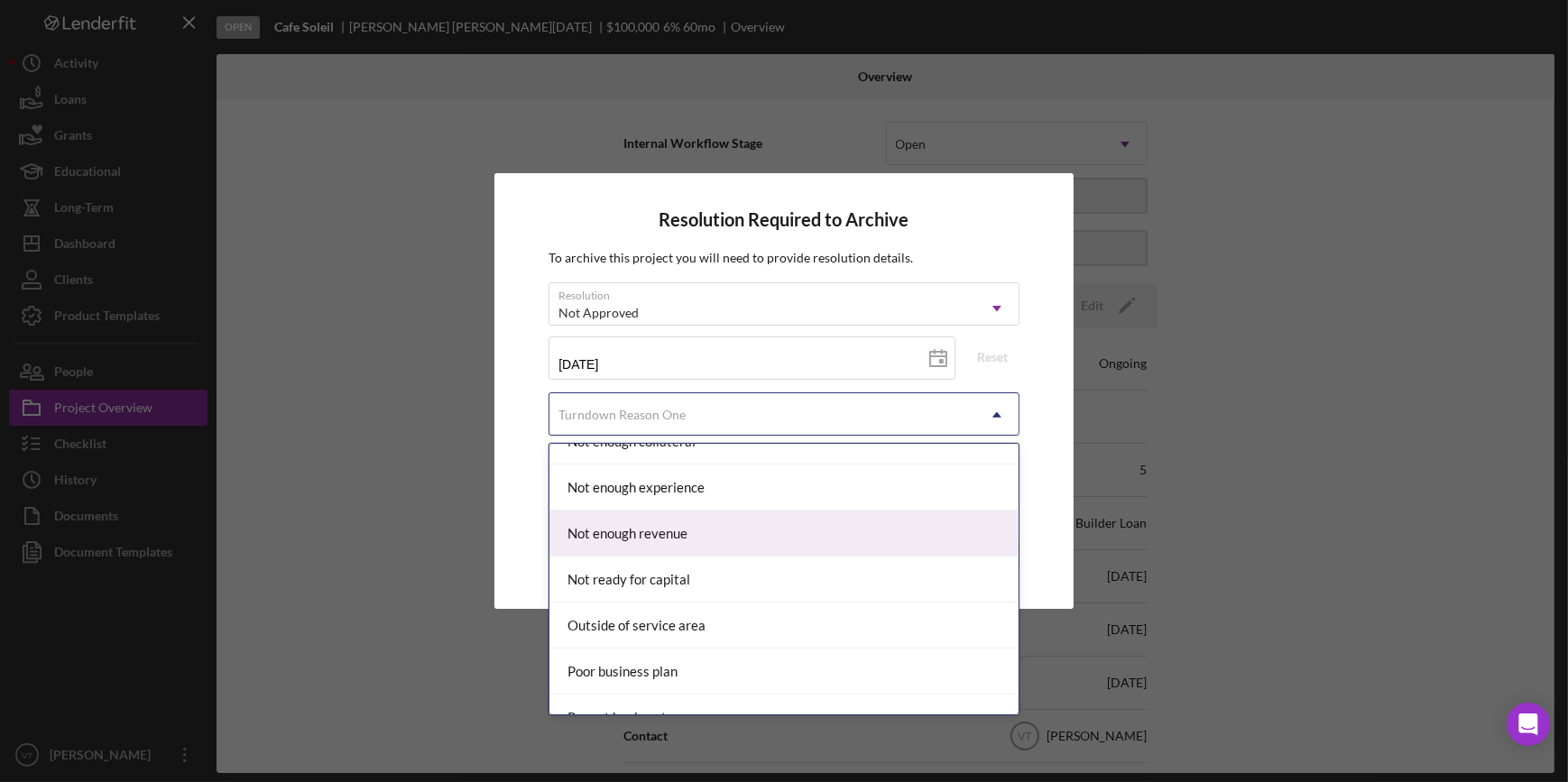
scroll to position [1323, 0]
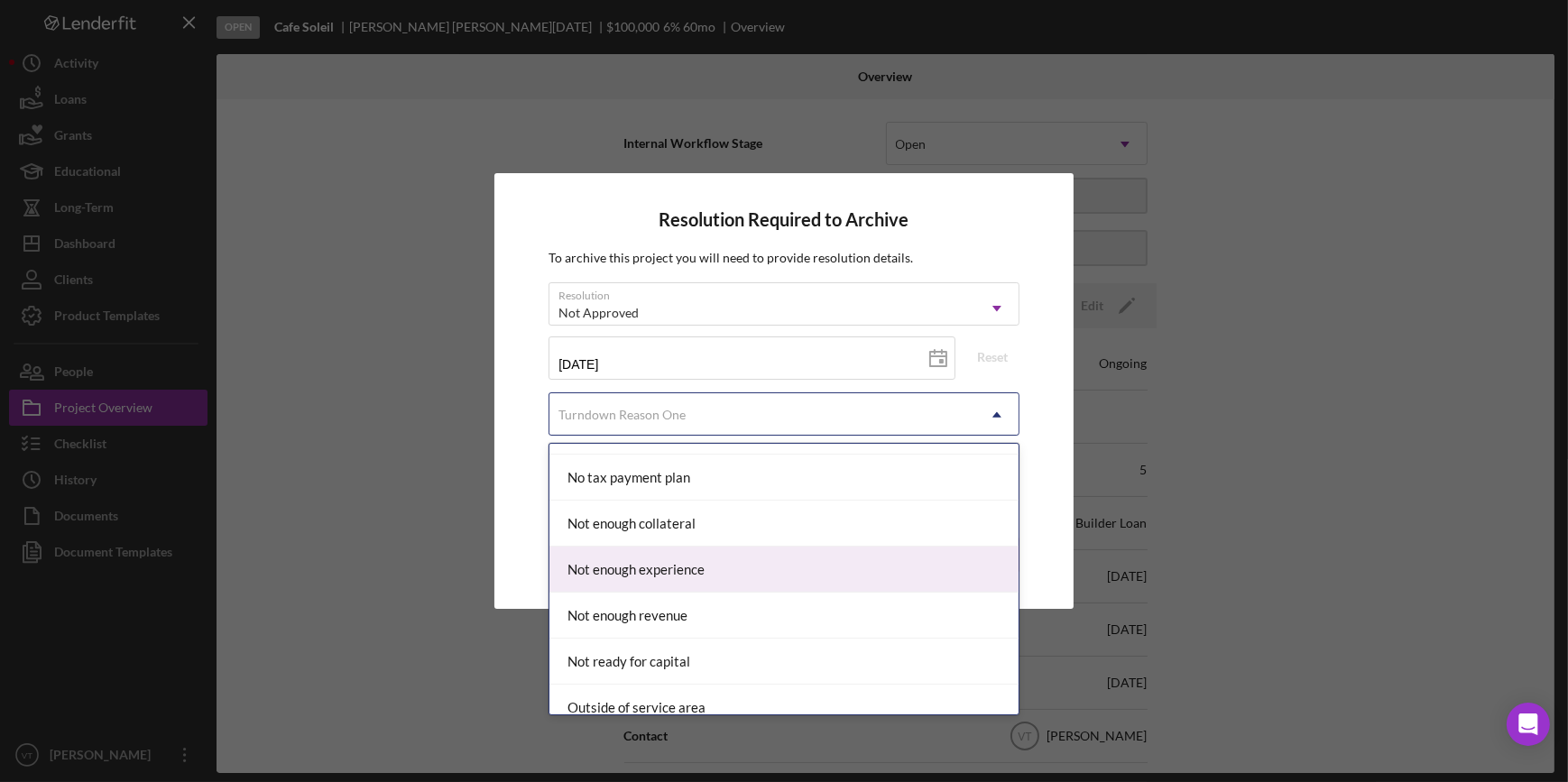
click at [767, 556] on div "Not enough experience" at bounding box center [783, 569] width 468 height 46
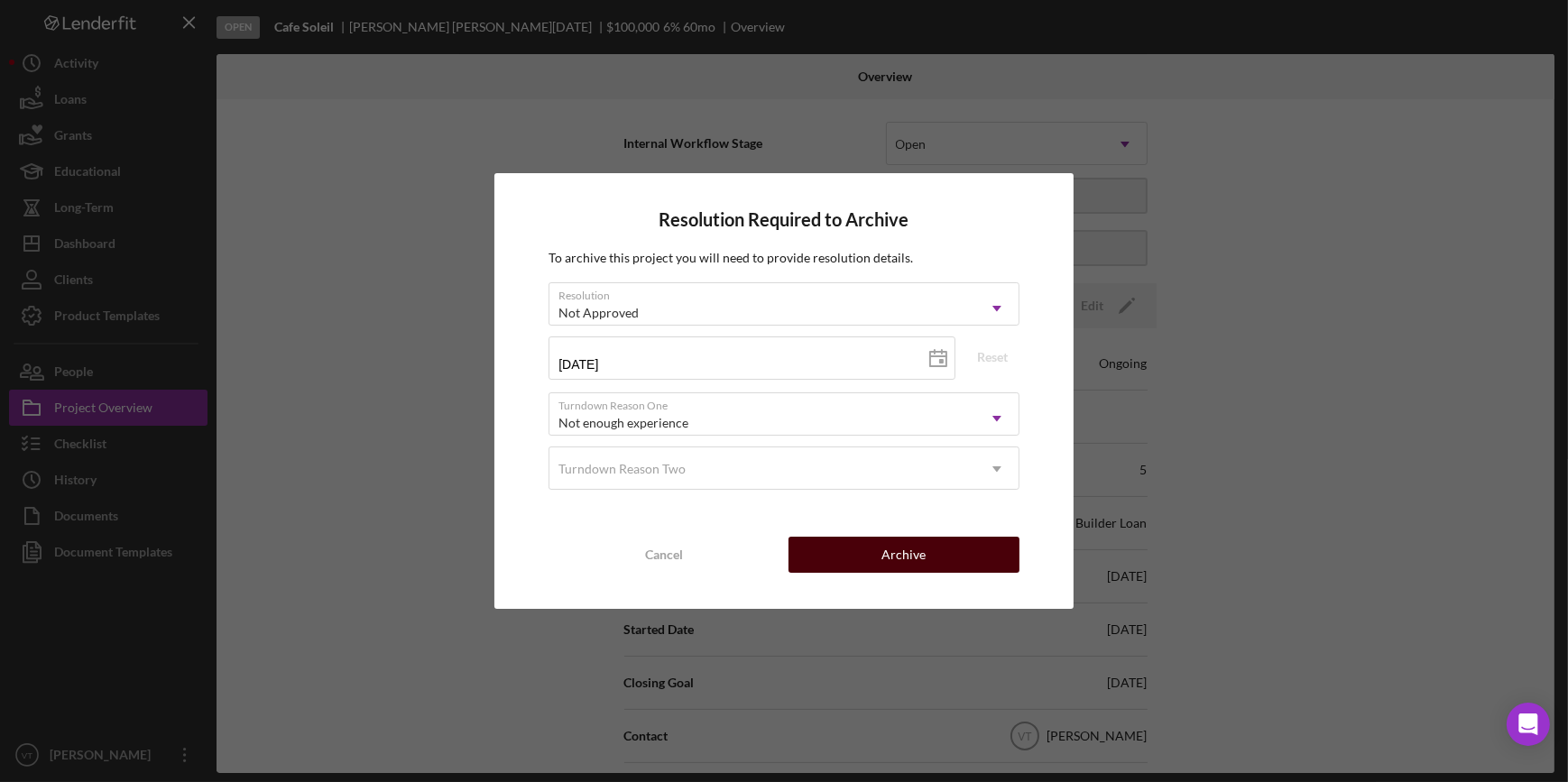
click at [869, 547] on button "Archive" at bounding box center [904, 555] width 231 height 36
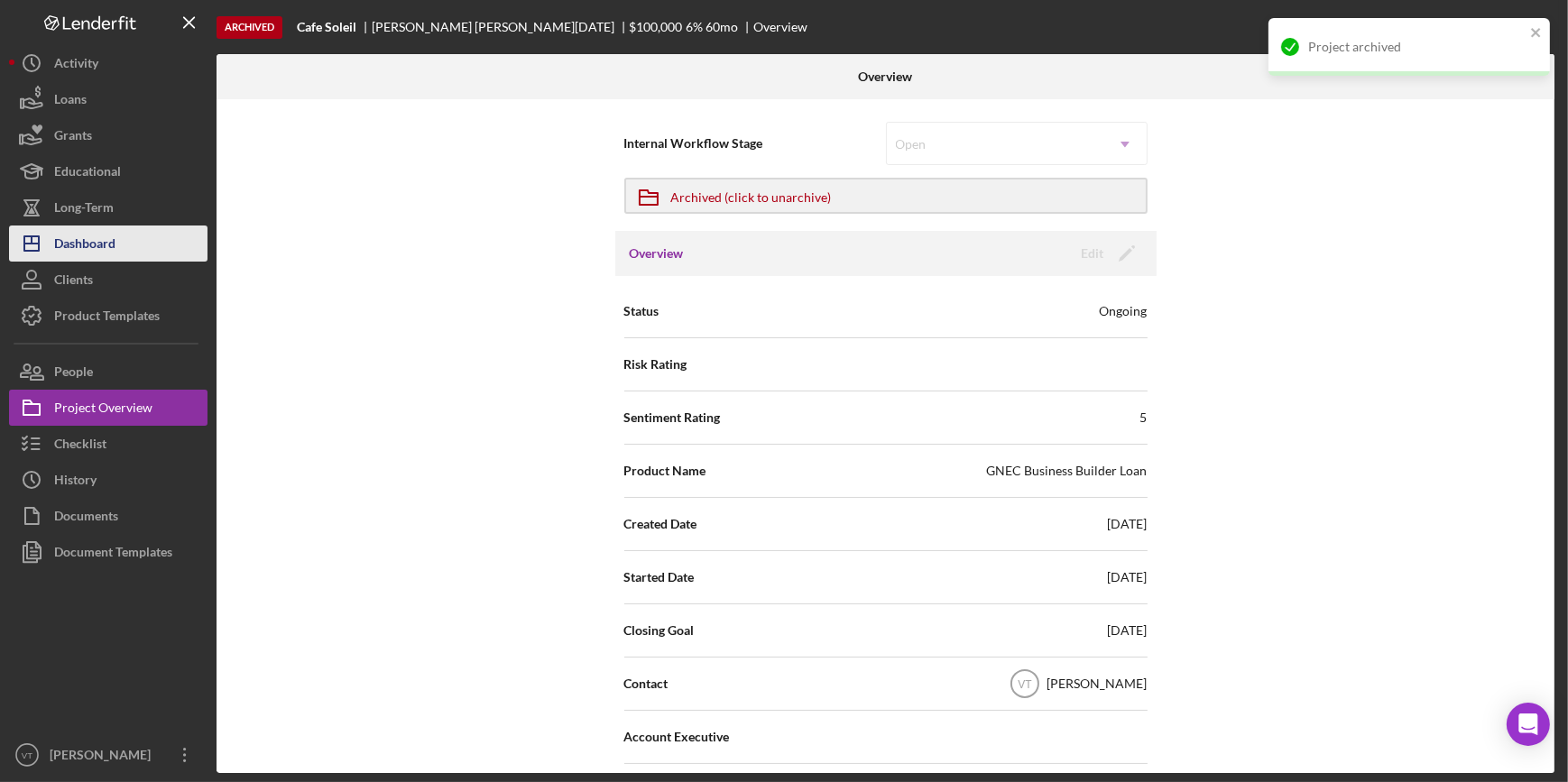
drag, startPoint x: 152, startPoint y: 234, endPoint x: 159, endPoint y: 242, distance: 10.6
click at [152, 234] on button "Icon/Dashboard Dashboard" at bounding box center [108, 243] width 199 height 36
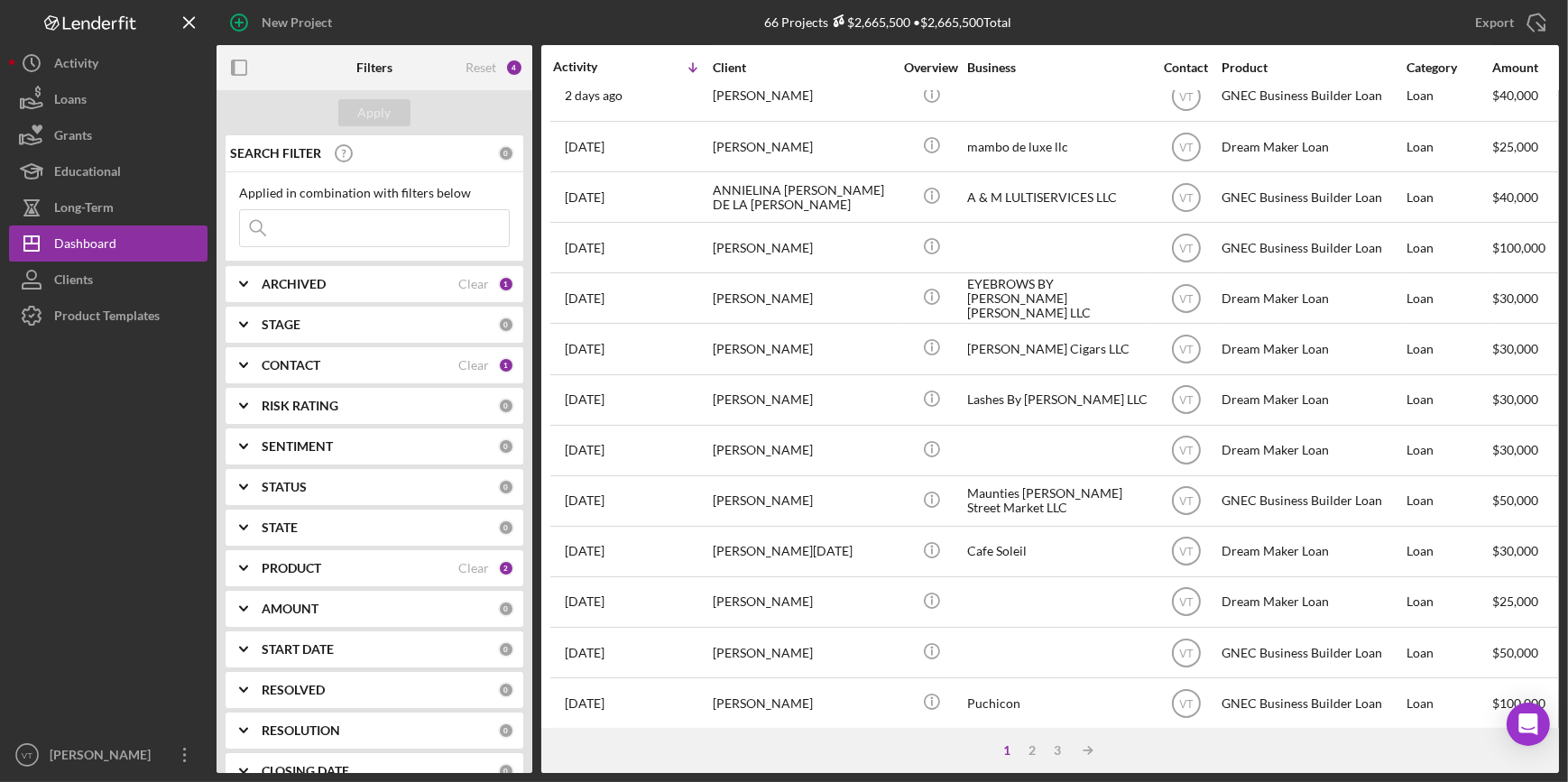
scroll to position [327, 0]
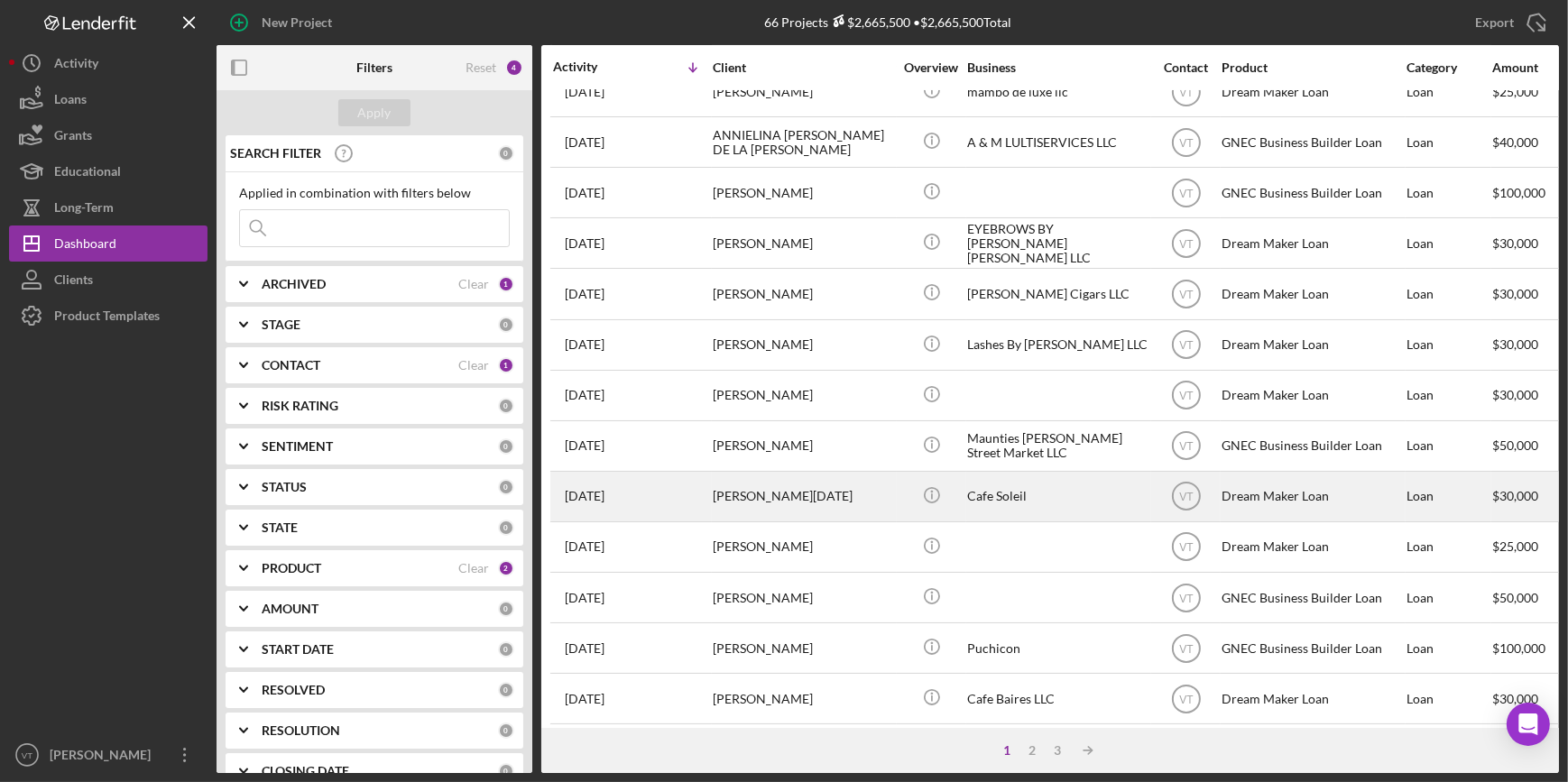
click at [787, 492] on div "[PERSON_NAME][DATE]" at bounding box center [803, 496] width 180 height 47
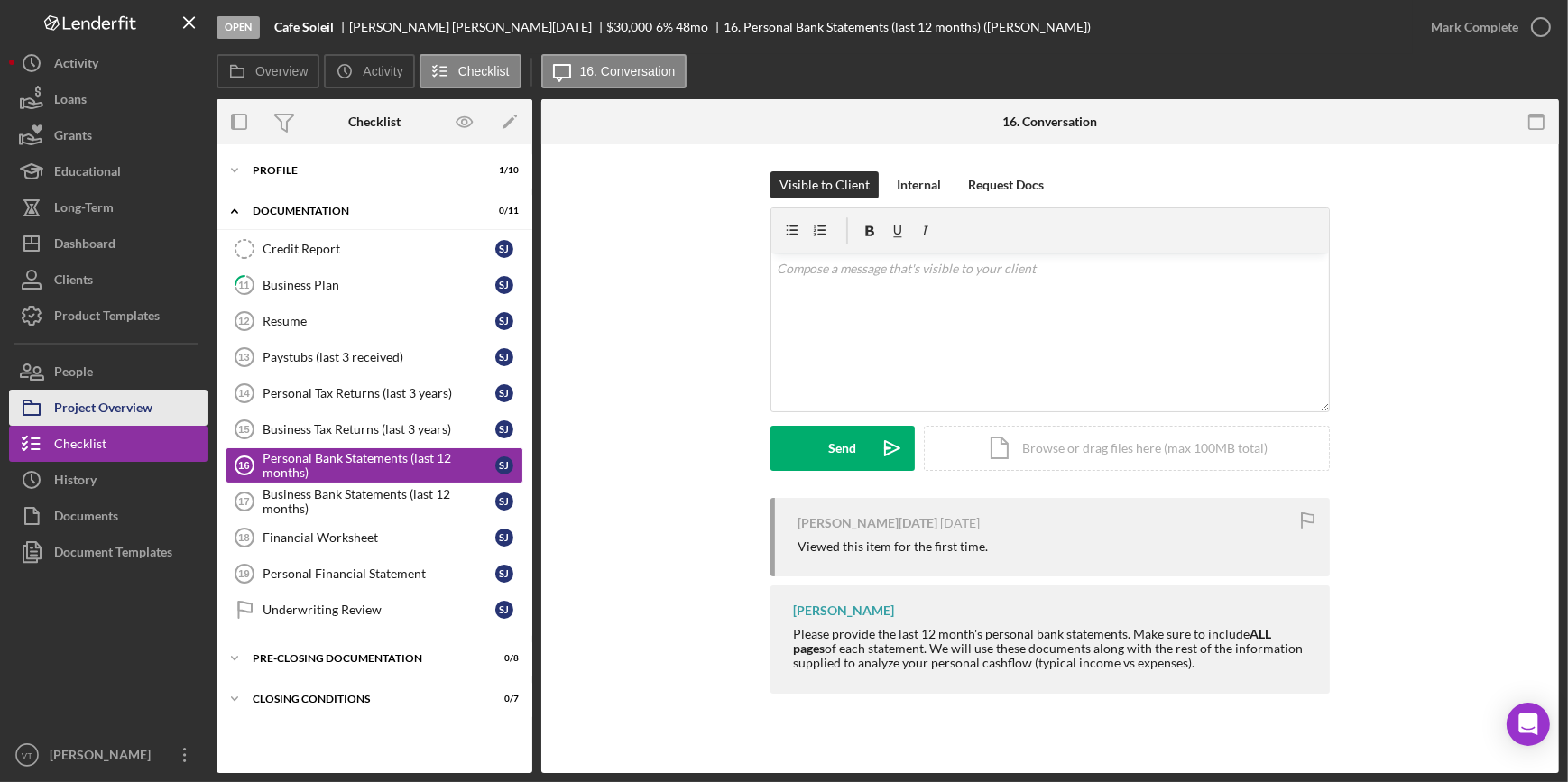
click at [174, 406] on button "Project Overview" at bounding box center [108, 407] width 199 height 36
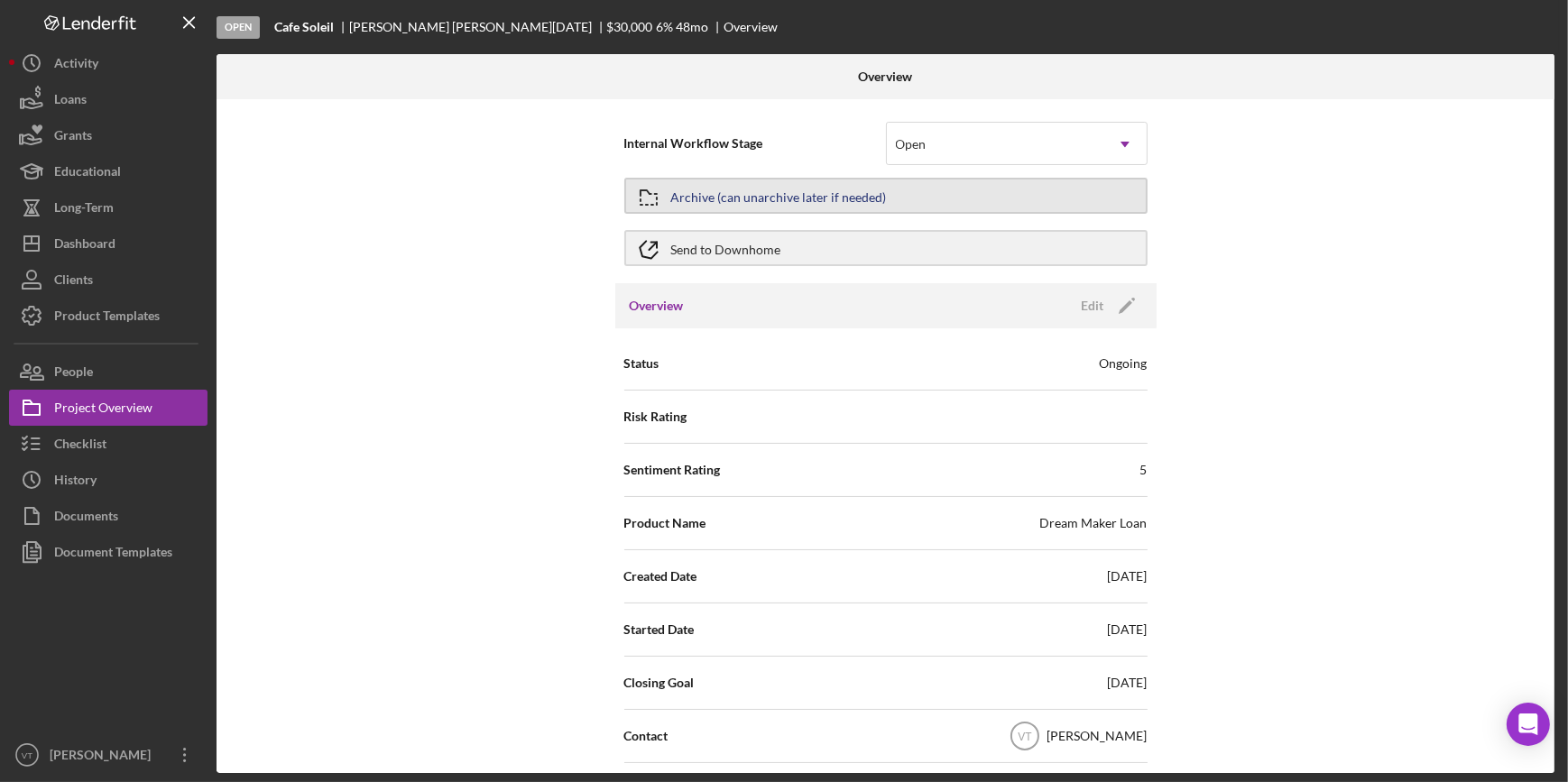
click at [804, 202] on div "Archive (can unarchive later if needed)" at bounding box center [779, 196] width 216 height 33
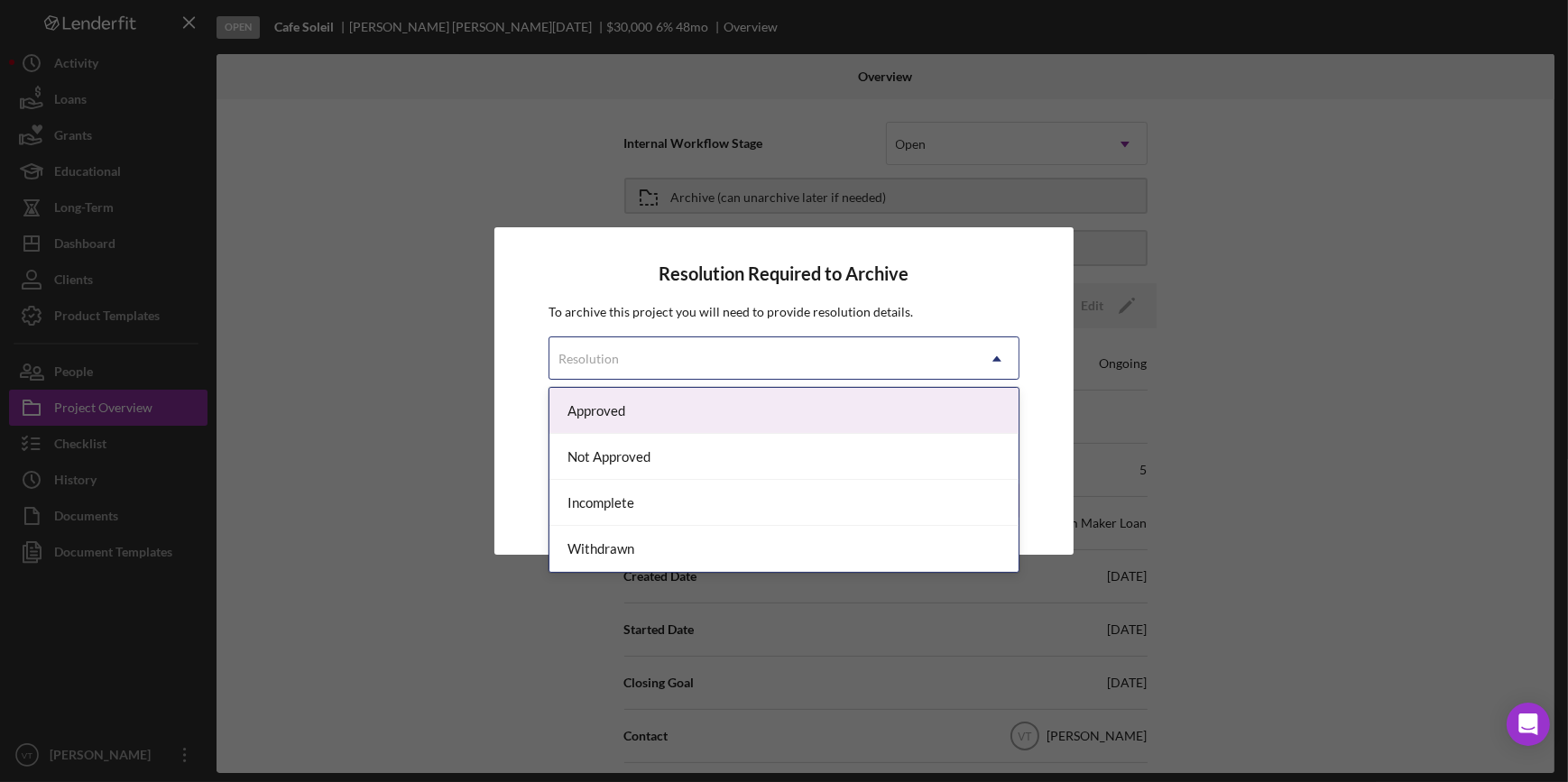
click at [775, 348] on div "Resolution" at bounding box center [762, 359] width 425 height 42
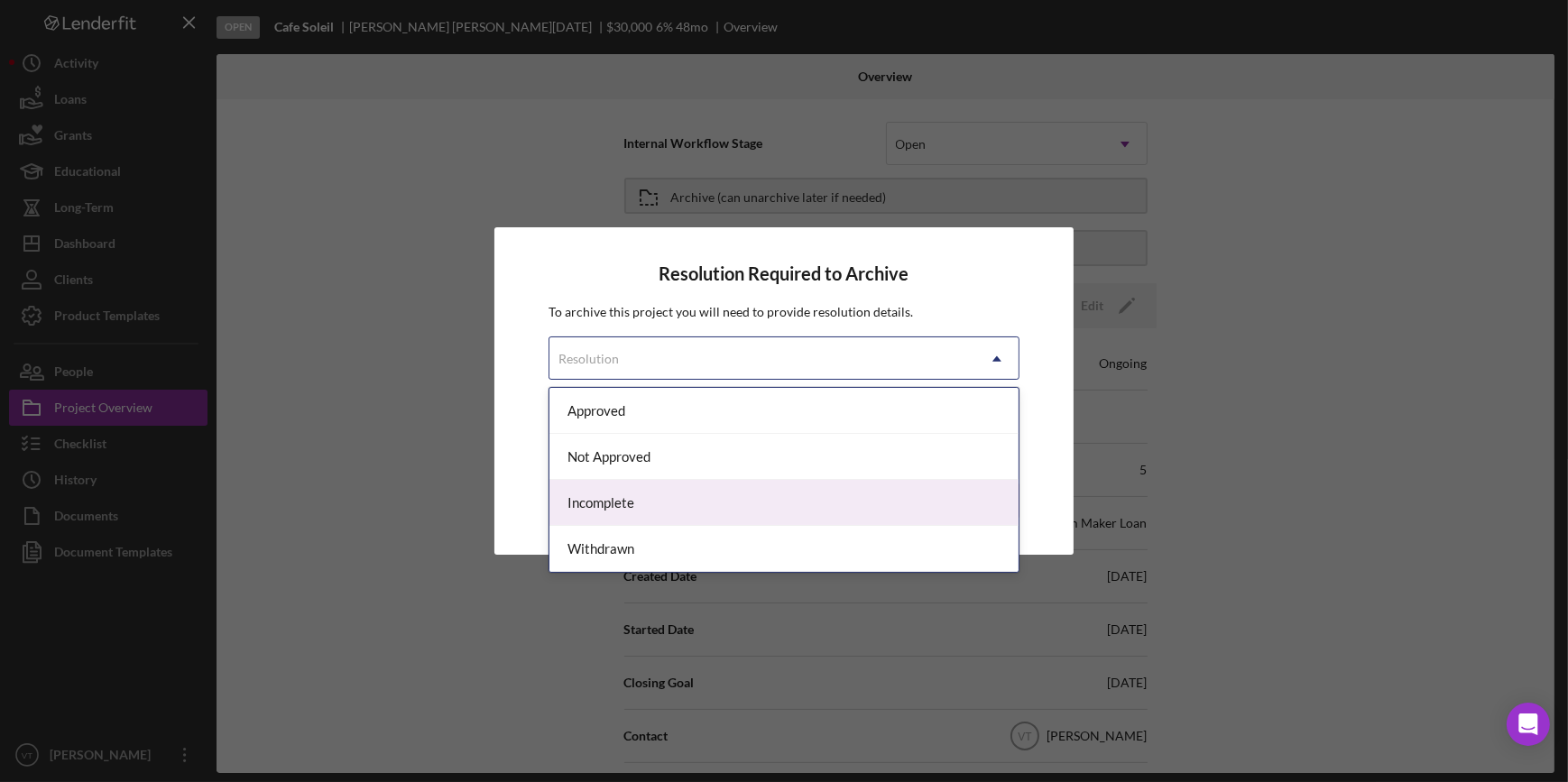
click at [731, 495] on div "Incomplete" at bounding box center [783, 502] width 468 height 46
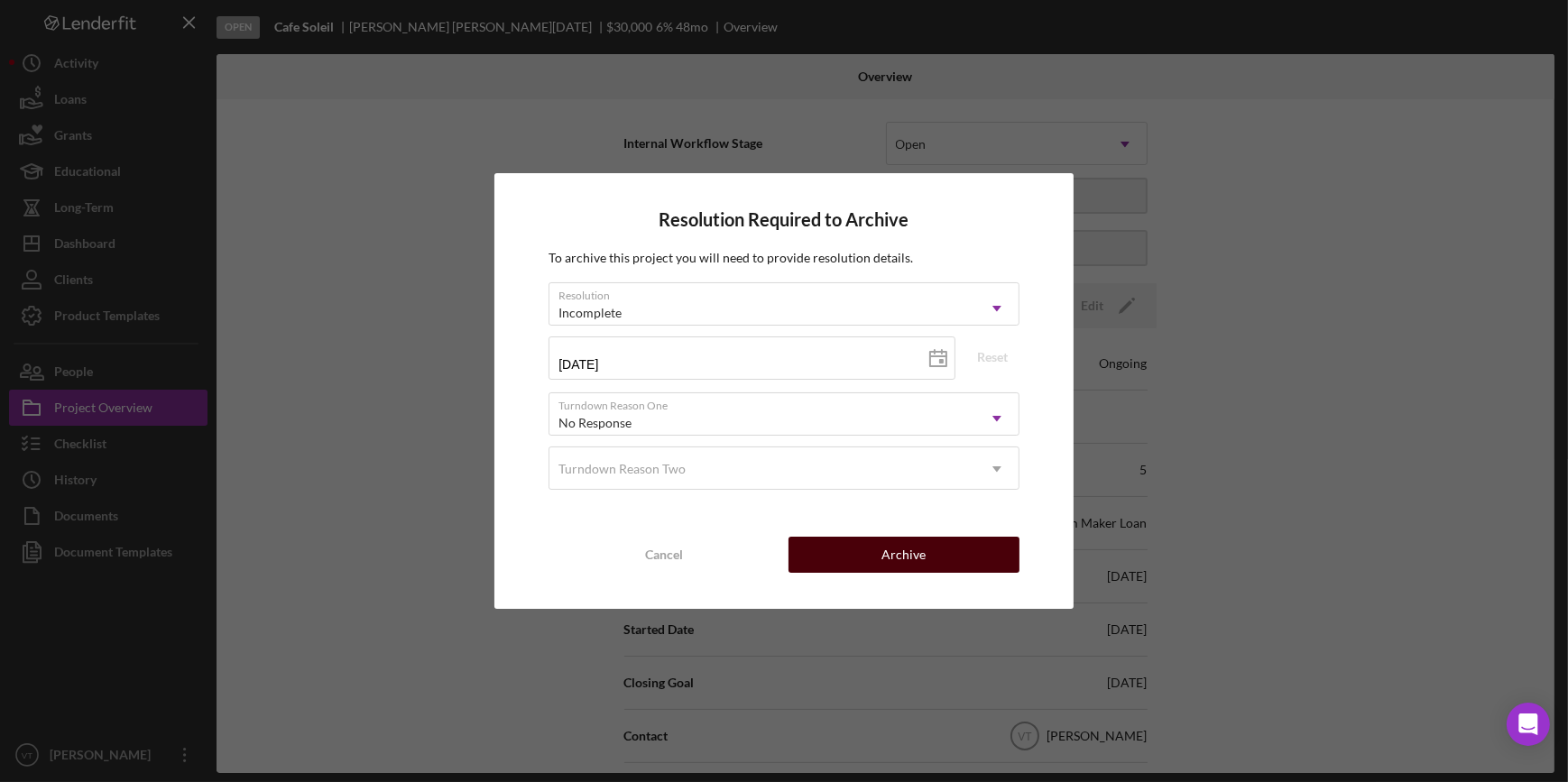
click at [849, 560] on button "Archive" at bounding box center [904, 555] width 231 height 36
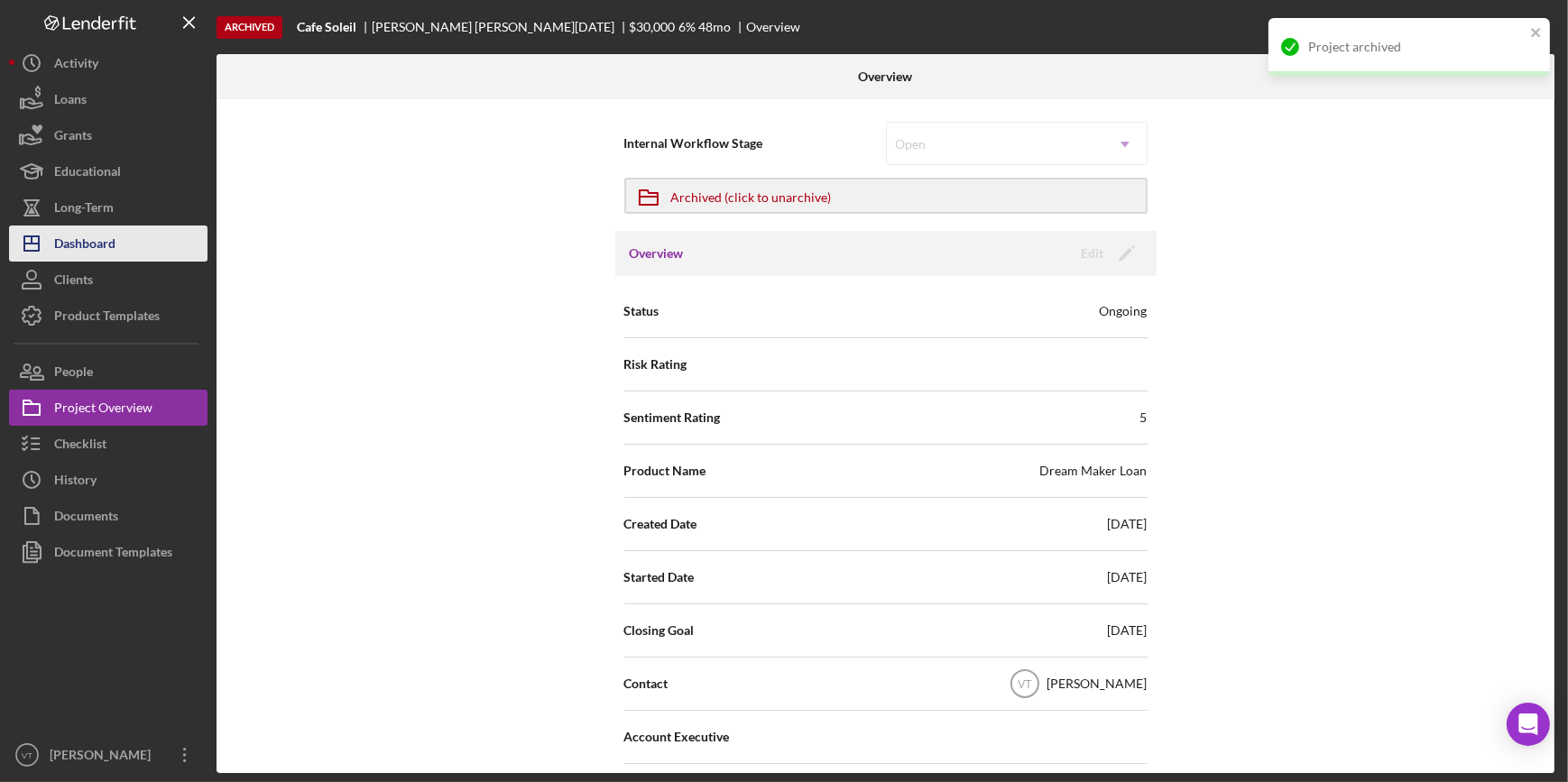
click at [136, 227] on button "Icon/Dashboard Dashboard" at bounding box center [108, 243] width 199 height 36
